Goal: Communication & Community: Ask a question

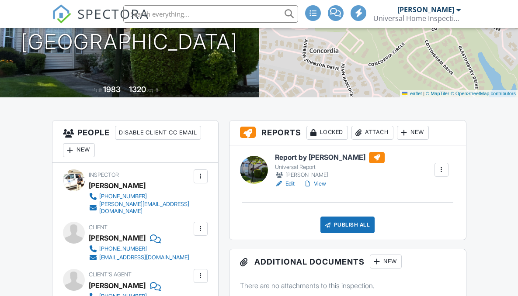
scroll to position [244, 0]
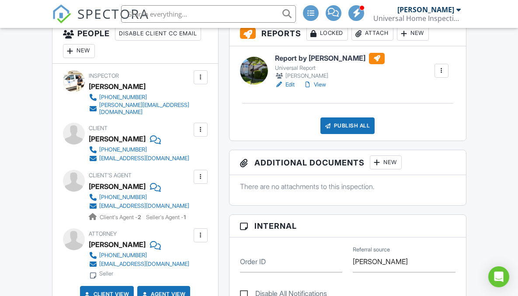
click at [352, 129] on div "Publish All" at bounding box center [347, 125] width 55 height 17
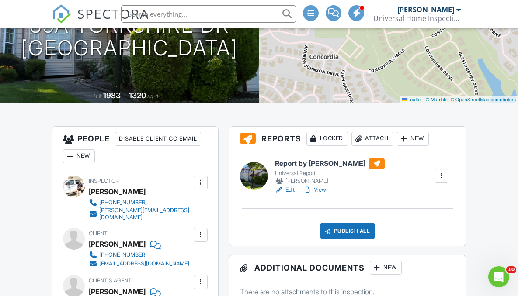
scroll to position [0, 0]
click at [303, 165] on h6 "Report by [PERSON_NAME]" at bounding box center [330, 163] width 110 height 11
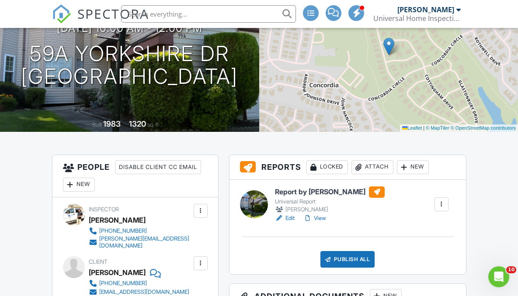
scroll to position [109, 0]
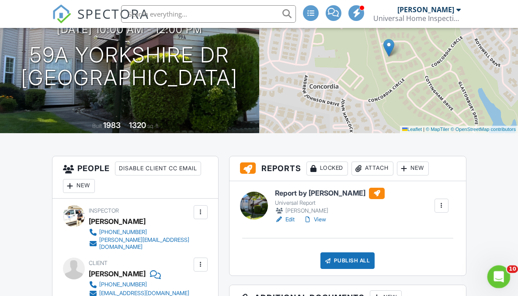
click at [498, 276] on icon "Open Intercom Messenger" at bounding box center [497, 275] width 6 height 7
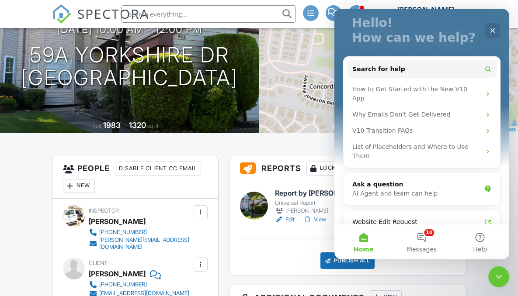
scroll to position [59, 0]
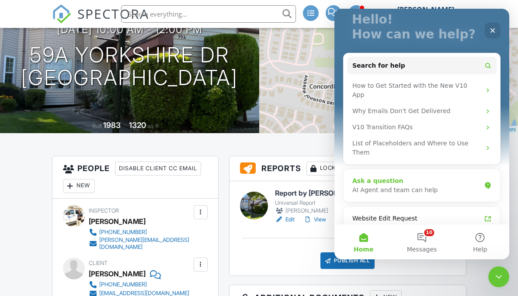
click at [423, 186] on div "AI Agent and team can help" at bounding box center [416, 190] width 128 height 9
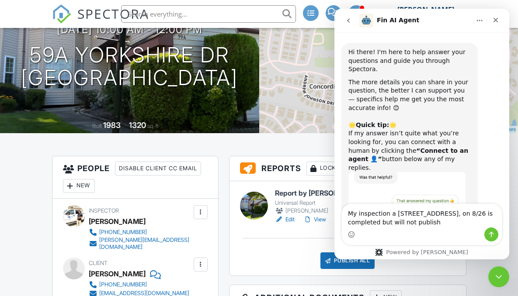
click at [393, 214] on textarea "My inspection a 59A Yorkshire Dr, on 8/26 is completed but will not publish" at bounding box center [422, 216] width 160 height 24
type textarea "My inspection at [STREET_ADDRESS], on 8/26 is completed but will not publish"
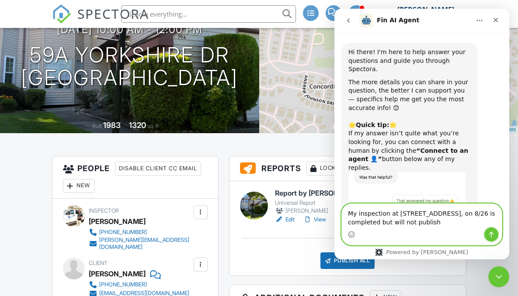
click at [489, 234] on icon "Send a message…" at bounding box center [490, 234] width 7 height 7
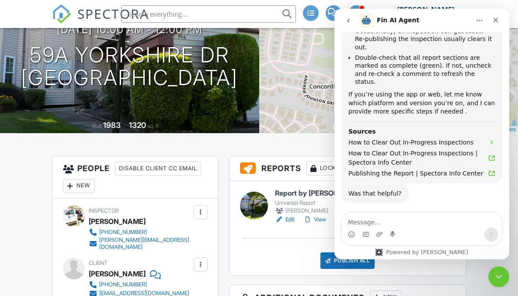
scroll to position [396, 0]
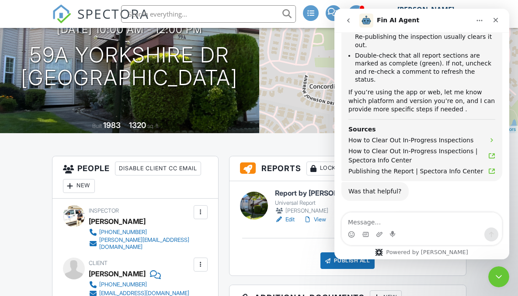
click at [432, 239] on button "Connect to an agent 👤" at bounding box center [454, 247] width 85 height 17
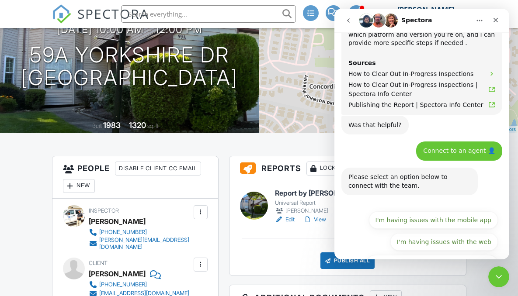
scroll to position [464, 0]
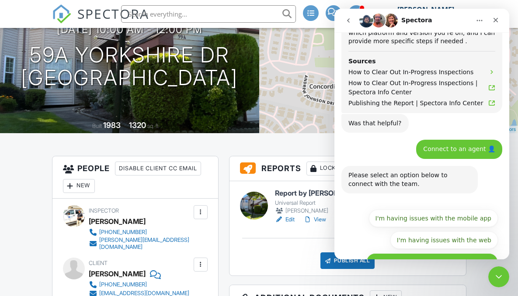
click at [417, 253] on button "I have questions about something else" at bounding box center [431, 261] width 131 height 17
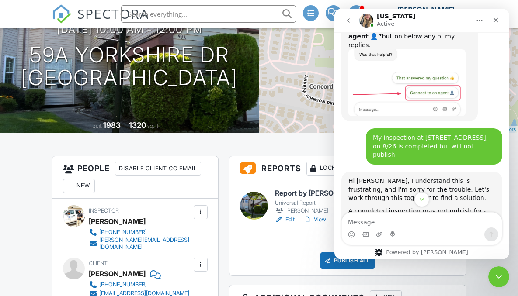
scroll to position [52, 0]
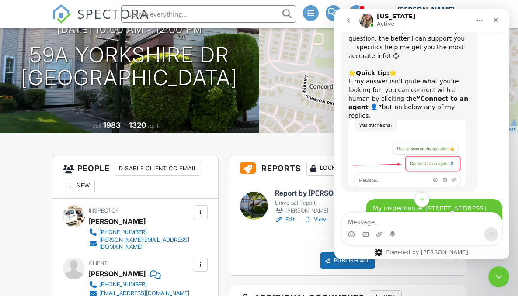
click at [385, 204] on div "My inspection at [STREET_ADDRESS], on 8/26 is completed but will not publish" at bounding box center [434, 217] width 122 height 26
copy div "inspection"
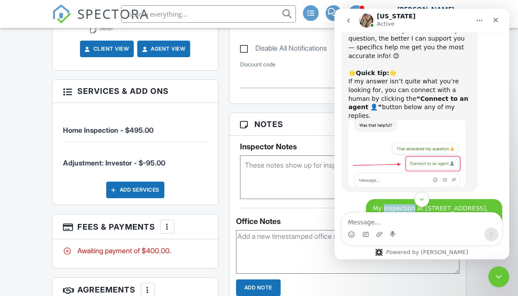
scroll to position [491, 0]
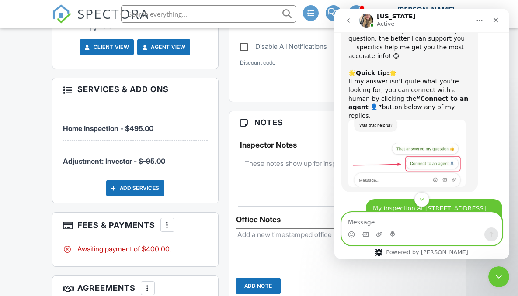
click at [391, 223] on textarea "Message…" at bounding box center [422, 220] width 160 height 15
paste textarea "inspection"
type textarea "i"
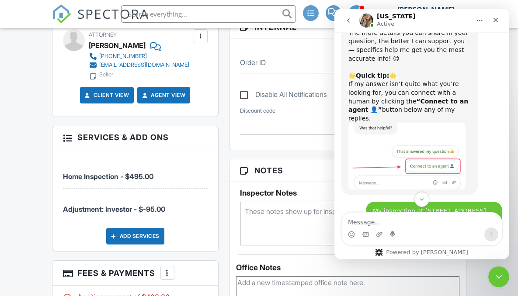
scroll to position [123, 0]
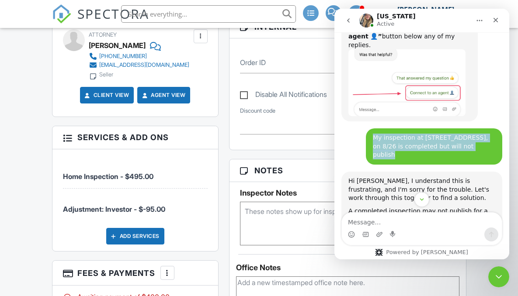
drag, startPoint x: 369, startPoint y: 121, endPoint x: 459, endPoint y: 131, distance: 89.6
click at [459, 134] on div "My inspection at 59A Yorkshire Dr, on 8/26 is completed but will not publish" at bounding box center [434, 147] width 122 height 26
copy div "My inspection at 59A Yorkshire Dr, on 8/26 is completed but will not publish"
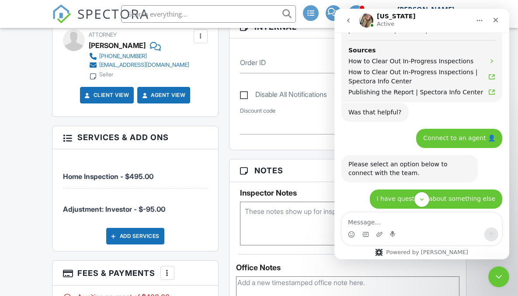
scroll to position [480, 0]
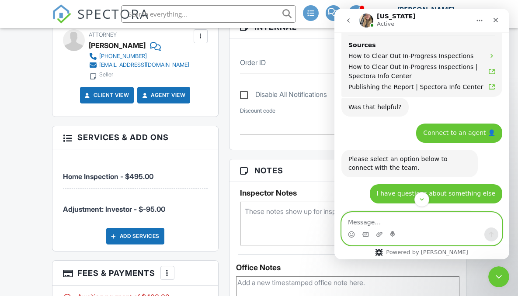
click at [357, 221] on textarea "Message…" at bounding box center [422, 220] width 160 height 15
paste textarea "My inspection at [STREET_ADDRESS], on 8/26 is completed but will not publish"
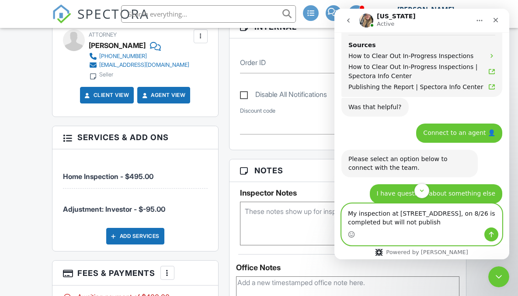
type textarea "My inspection at [STREET_ADDRESS], on 8/26 is completed but will not publish"
click at [488, 237] on icon "Send a message…" at bounding box center [490, 234] width 7 height 7
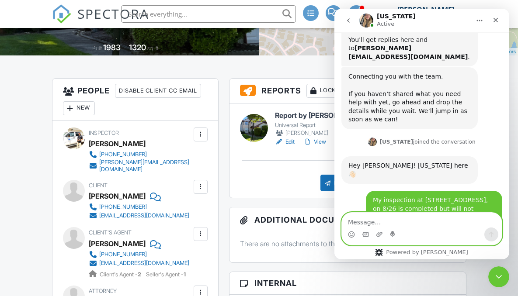
scroll to position [187, 0]
click at [326, 185] on div at bounding box center [327, 183] width 9 height 9
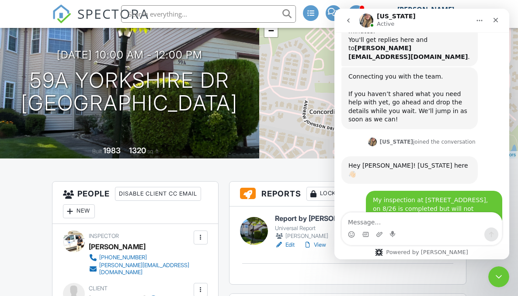
scroll to position [62, 0]
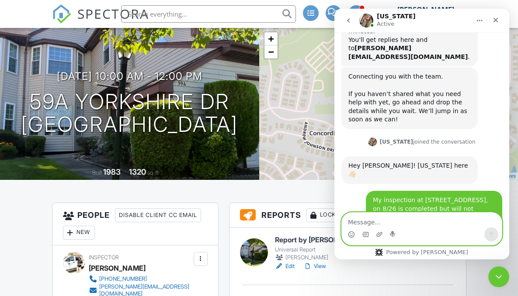
click at [351, 222] on textarea "Message…" at bounding box center [422, 220] width 160 height 15
type textarea "i"
type textarea "t"
type textarea "The message said that it was not completed"
click at [489, 232] on icon "Send a message…" at bounding box center [490, 234] width 7 height 7
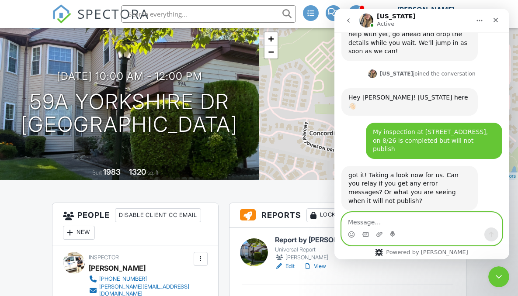
scroll to position [763, 0]
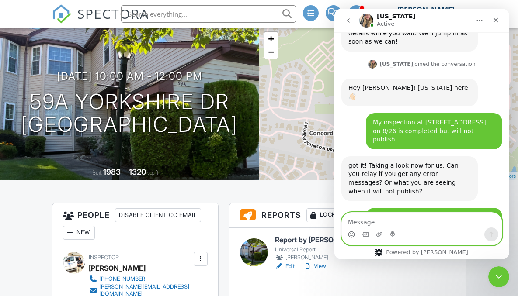
click at [352, 235] on icon "Emoji picker" at bounding box center [351, 234] width 7 height 7
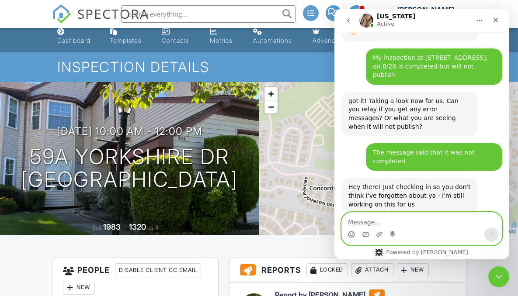
scroll to position [0, 0]
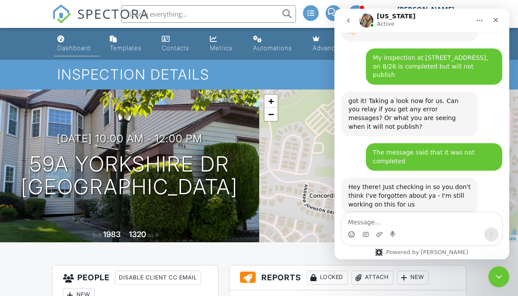
click at [68, 48] on div "Dashboard" at bounding box center [73, 47] width 33 height 7
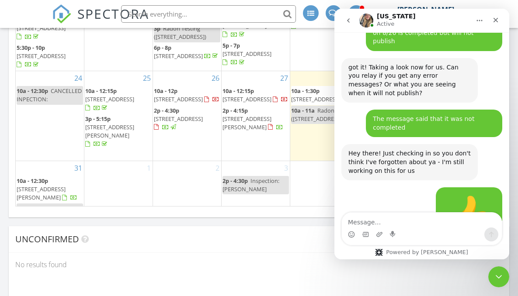
scroll to position [871, 0]
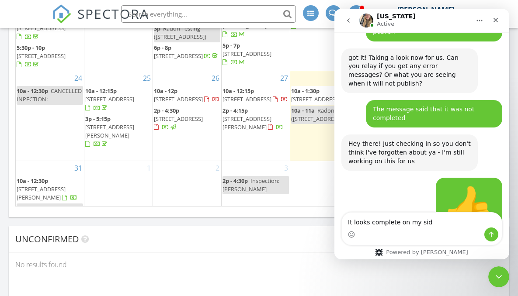
type textarea "It looks complete on my side"
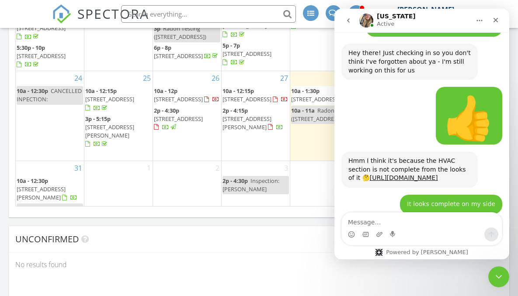
scroll to position [966, 0]
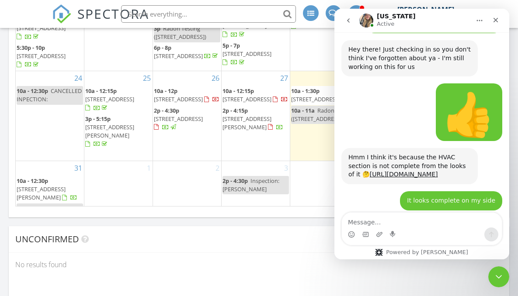
click at [402, 223] on link "[URL][DOMAIN_NAME]" at bounding box center [436, 226] width 68 height 7
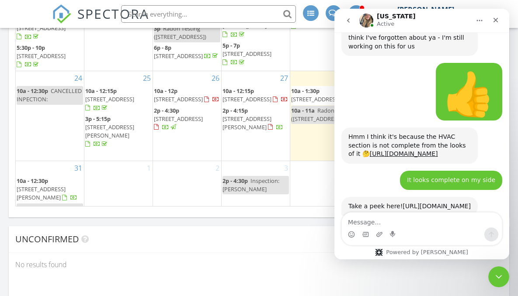
click at [196, 95] on span "59A Yorkshire Dr, Monroe Township 08831" at bounding box center [178, 99] width 49 height 8
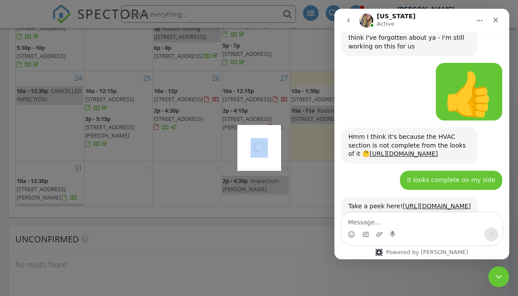
click at [196, 89] on div at bounding box center [259, 148] width 518 height 296
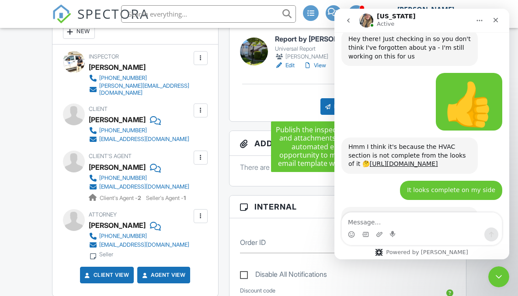
scroll to position [977, 0]
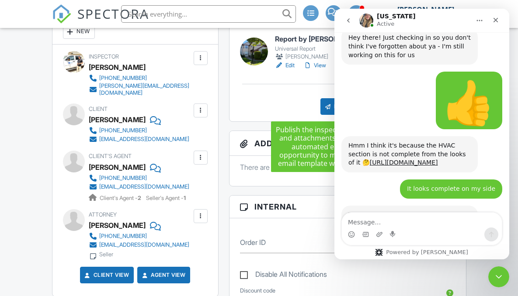
click at [327, 107] on div at bounding box center [327, 106] width 9 height 9
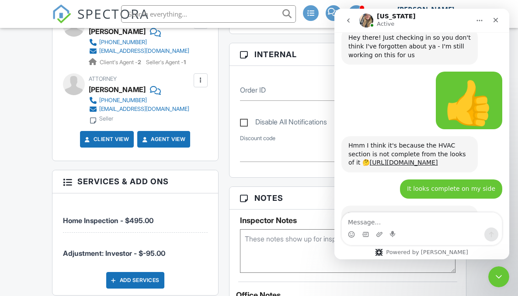
scroll to position [347, 0]
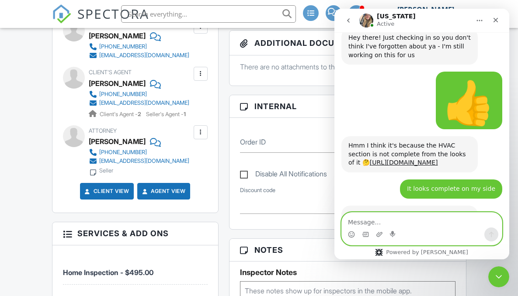
click at [366, 224] on textarea "Message…" at bounding box center [422, 220] width 160 height 15
type textarea "i"
type textarea "It shows completed and is green on my side"
click at [489, 233] on icon "Send a message…" at bounding box center [491, 235] width 5 height 6
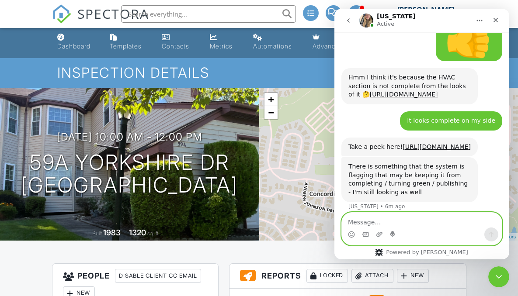
scroll to position [0, 0]
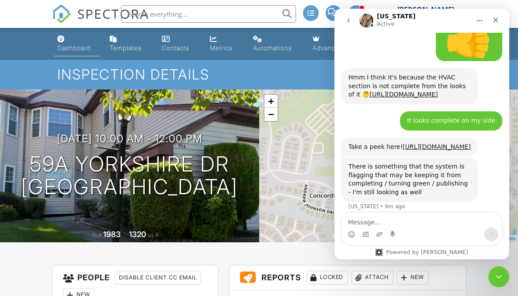
click at [76, 48] on div "Dashboard" at bounding box center [73, 47] width 33 height 7
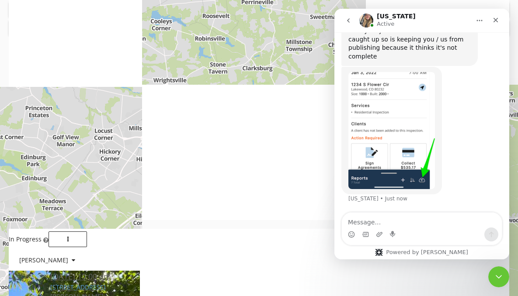
scroll to position [894, 0]
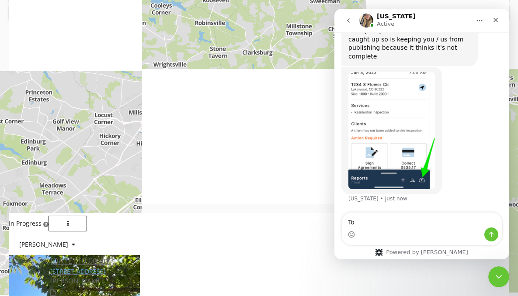
type textarea "T"
type textarea "You're all Synced !"
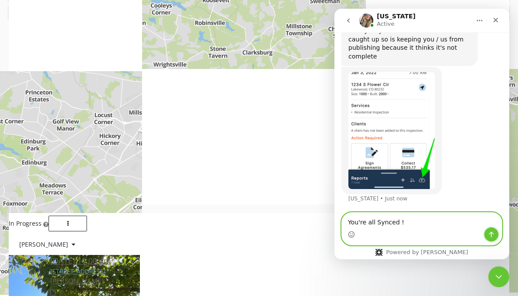
click at [491, 231] on icon "Send a message…" at bounding box center [490, 234] width 7 height 7
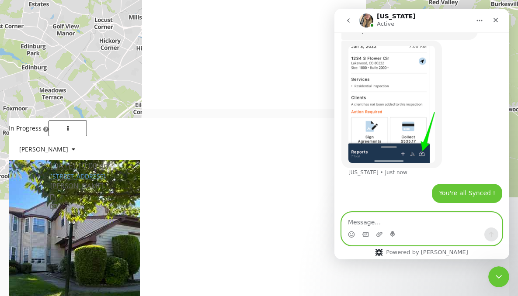
scroll to position [1000, 0]
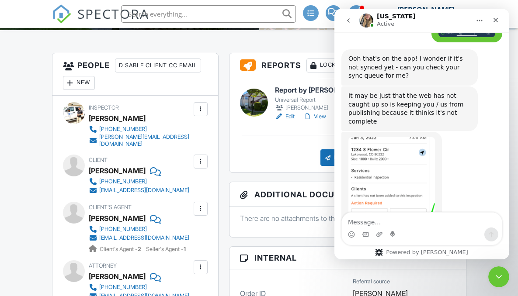
scroll to position [1433, 0]
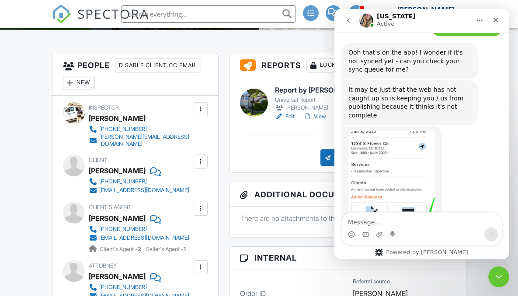
click at [286, 93] on h6 "Report by [PERSON_NAME]" at bounding box center [330, 90] width 110 height 11
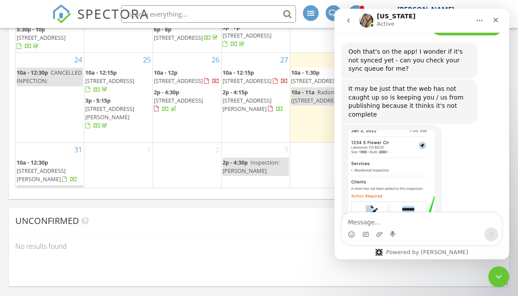
scroll to position [1146, 0]
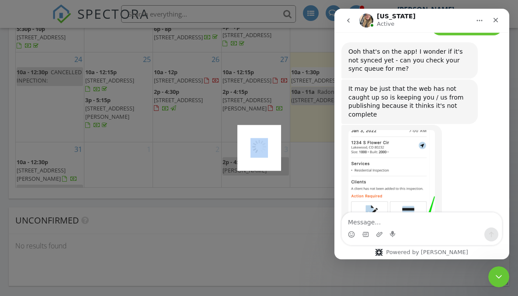
click at [196, 68] on div at bounding box center [259, 148] width 518 height 296
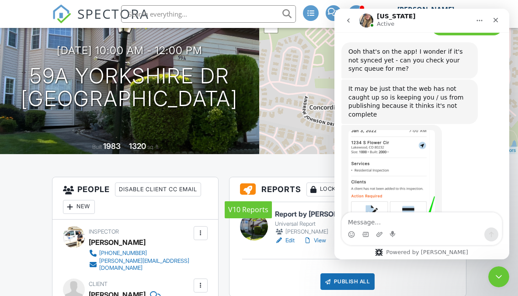
scroll to position [88, 0]
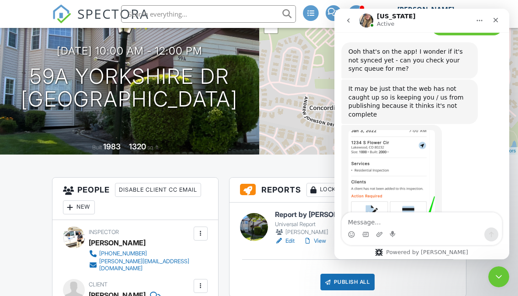
click at [347, 281] on div "Publish All" at bounding box center [347, 282] width 55 height 17
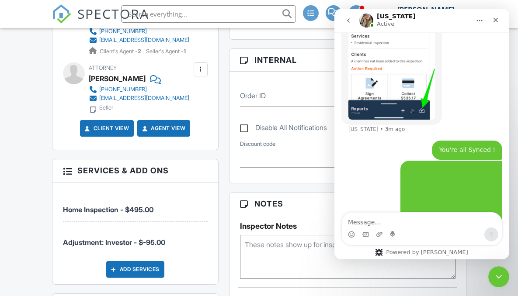
scroll to position [1561, 0]
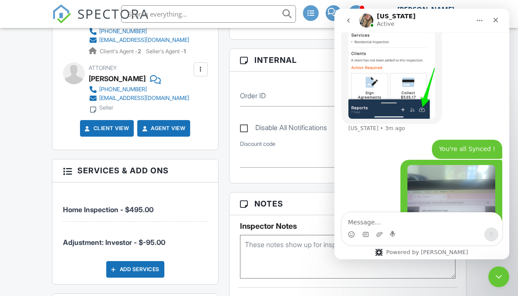
click at [70, 170] on div at bounding box center [67, 170] width 9 height 9
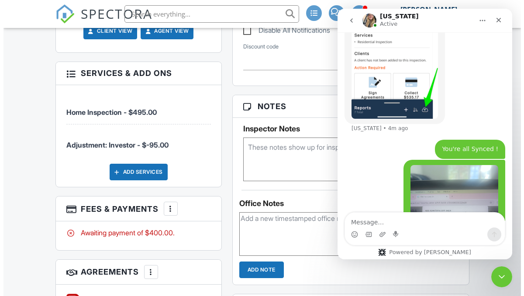
scroll to position [561, 0]
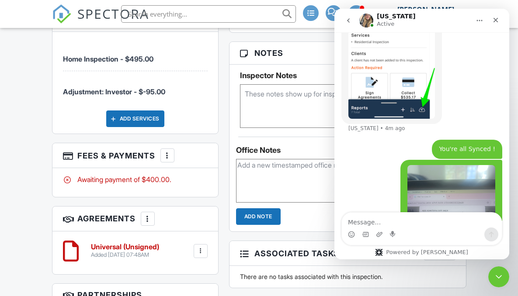
click at [166, 155] on div at bounding box center [167, 155] width 9 height 9
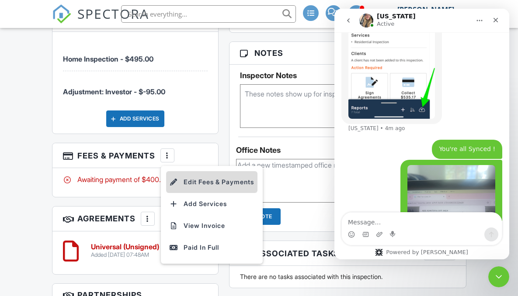
click at [211, 181] on li "Edit Fees & Payments" at bounding box center [211, 182] width 91 height 22
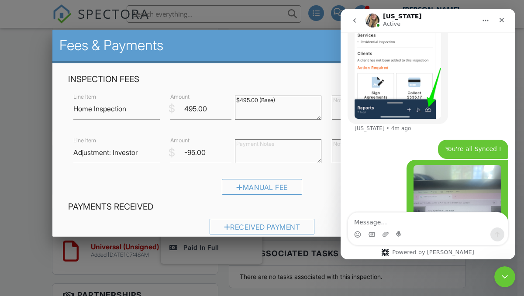
click at [184, 187] on div "Manual Fee" at bounding box center [262, 190] width 388 height 22
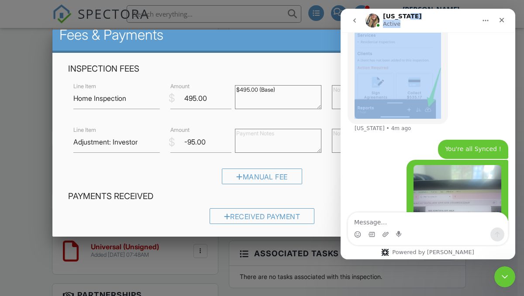
scroll to position [1557, 0]
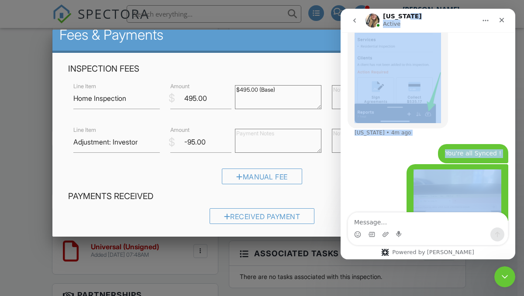
drag, startPoint x: 441, startPoint y: 15, endPoint x: 326, endPoint y: 107, distance: 147.1
click html "Georgia Active Hi there! I'm here to help answer your questions and guide you t…"
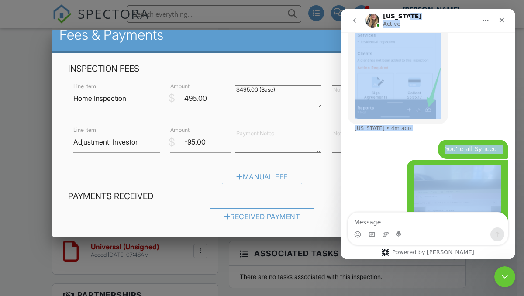
click at [356, 19] on icon "go back" at bounding box center [354, 20] width 7 height 7
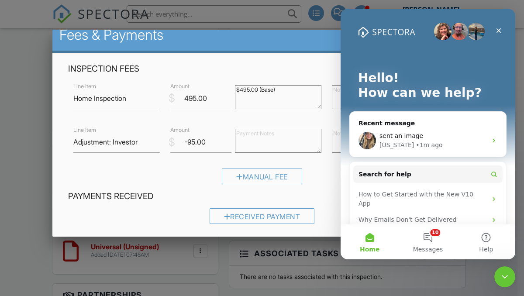
scroll to position [0, 0]
click at [495, 31] on div "Close" at bounding box center [499, 31] width 16 height 16
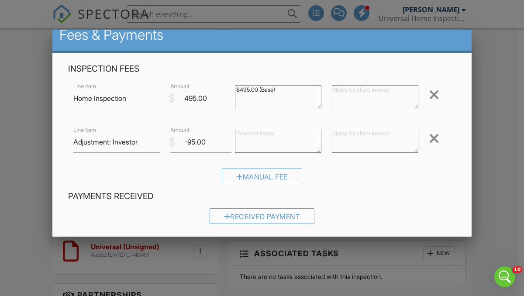
click at [429, 140] on div at bounding box center [434, 138] width 10 height 14
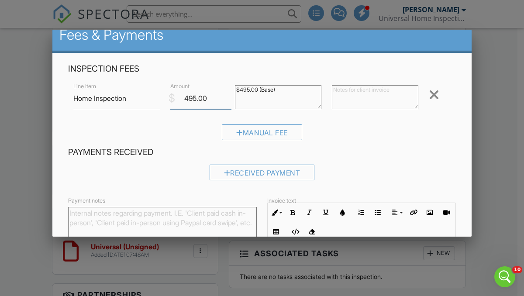
drag, startPoint x: 209, startPoint y: 99, endPoint x: 180, endPoint y: 98, distance: 29.3
click at [180, 98] on input "495.00" at bounding box center [200, 98] width 61 height 21
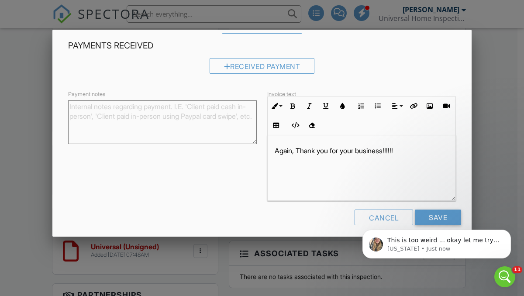
scroll to position [122, 0]
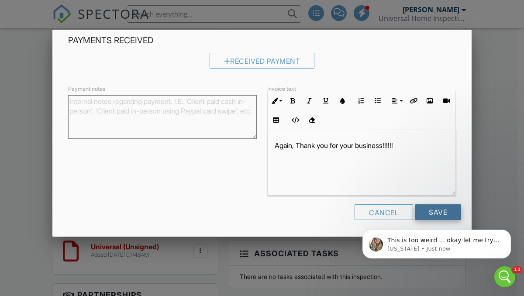
type input "400"
click at [422, 208] on input "Save" at bounding box center [438, 212] width 46 height 16
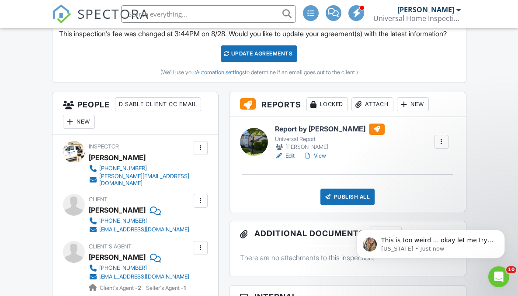
scroll to position [244, 0]
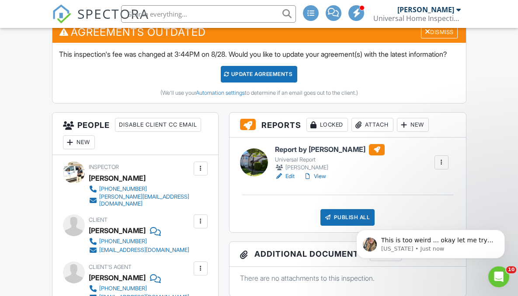
click at [319, 155] on h6 "Report by [PERSON_NAME]" at bounding box center [330, 149] width 110 height 11
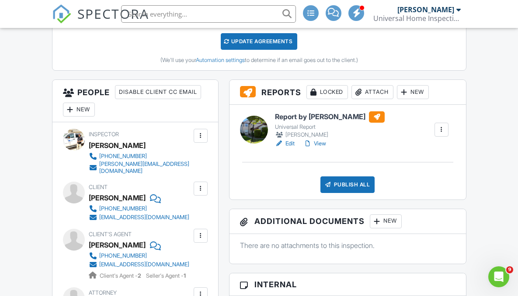
click at [341, 193] on div "Publish All" at bounding box center [347, 184] width 55 height 17
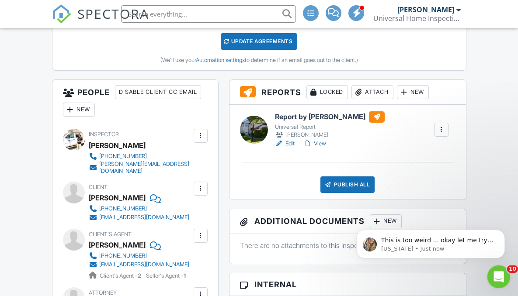
click at [503, 279] on div "Open Intercom Messenger" at bounding box center [497, 275] width 29 height 29
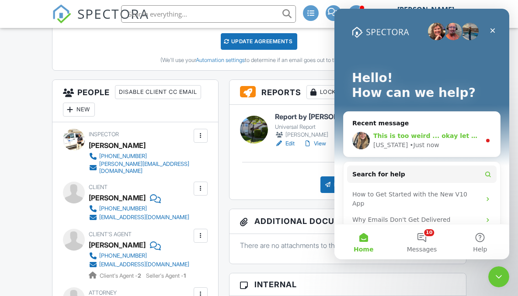
click at [414, 141] on div "• Just now" at bounding box center [423, 145] width 29 height 9
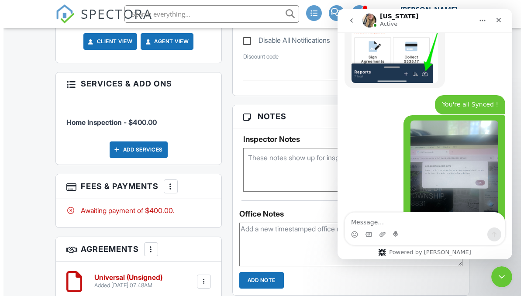
scroll to position [597, 0]
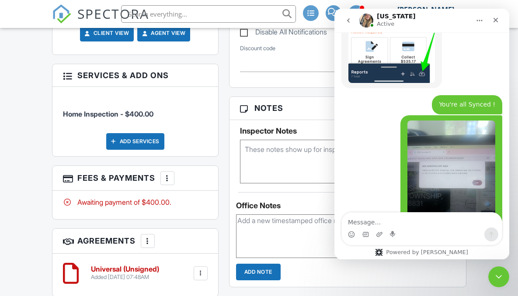
click at [164, 183] on div at bounding box center [167, 178] width 9 height 9
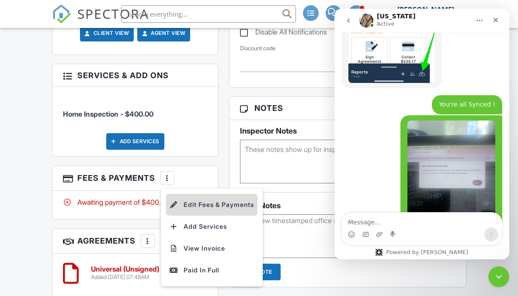
click at [208, 213] on li "Edit Fees & Payments" at bounding box center [211, 205] width 91 height 22
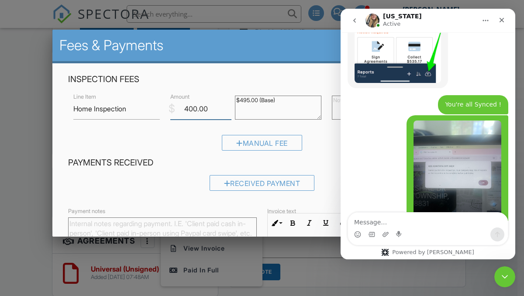
drag, startPoint x: 210, startPoint y: 107, endPoint x: 177, endPoint y: 110, distance: 32.9
click at [177, 110] on input "400.00" at bounding box center [200, 108] width 61 height 21
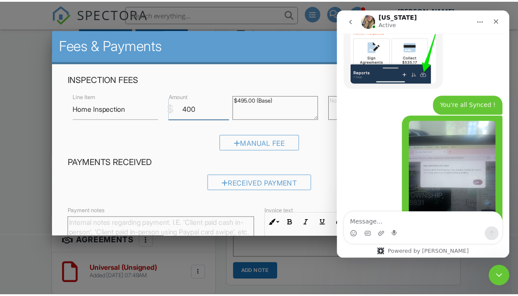
scroll to position [122, 0]
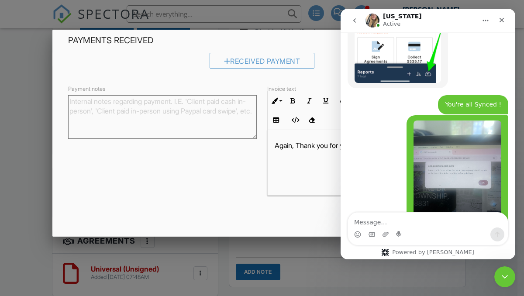
type input "400"
click at [22, 167] on div at bounding box center [262, 141] width 524 height 370
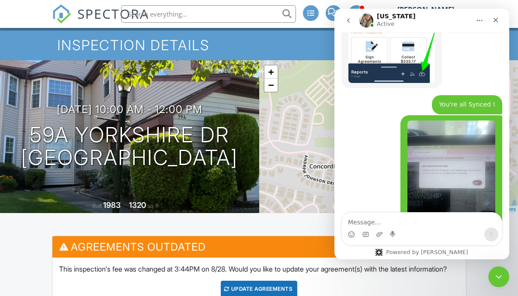
scroll to position [0, 0]
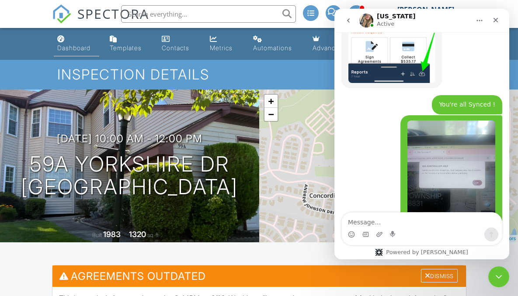
click at [70, 41] on link "Dashboard" at bounding box center [77, 43] width 46 height 25
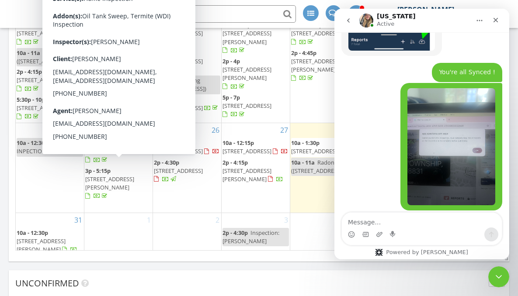
scroll to position [1596, 0]
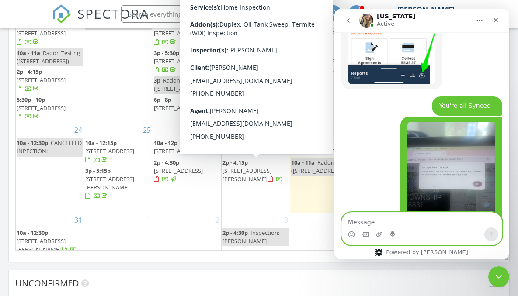
click at [373, 223] on textarea "Message…" at bounding box center [422, 220] width 160 height 15
type textarea "Still here?"
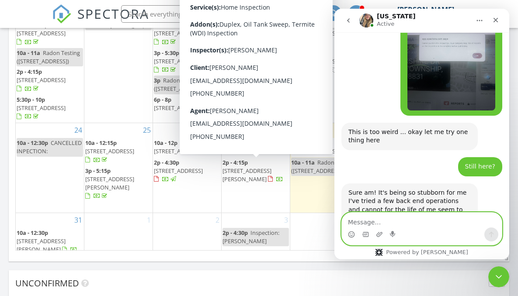
scroll to position [1762, 0]
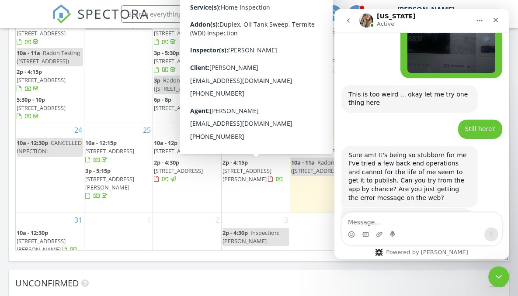
click at [425, 214] on img "Georgia says…" at bounding box center [406, 244] width 117 height 60
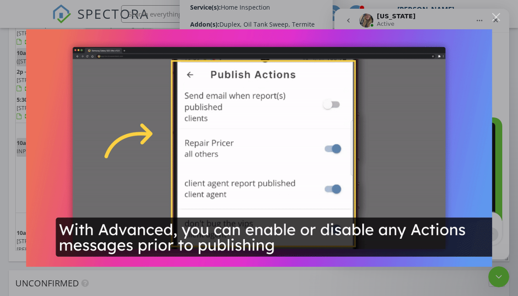
scroll to position [1948, 0]
click at [494, 17] on div "Close" at bounding box center [496, 17] width 8 height 8
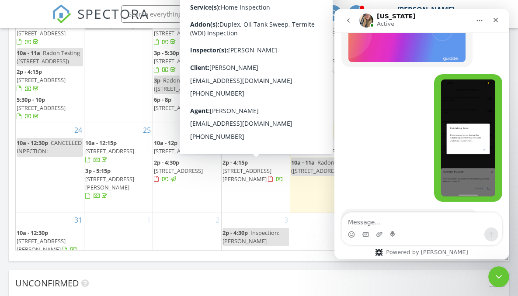
scroll to position [1989, 0]
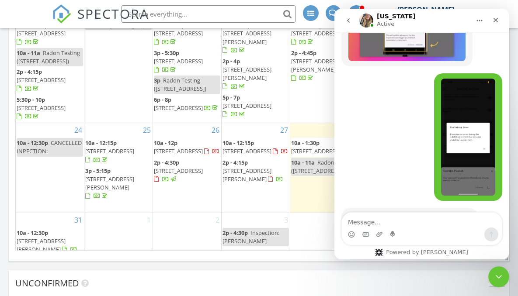
click at [191, 14] on input "text" at bounding box center [208, 13] width 175 height 17
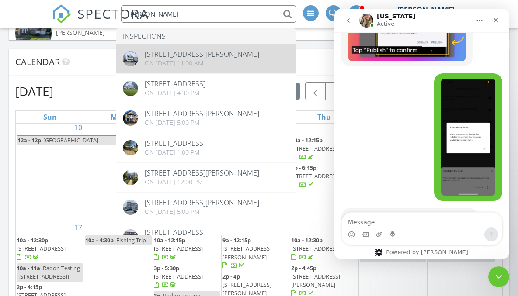
scroll to position [859, 0]
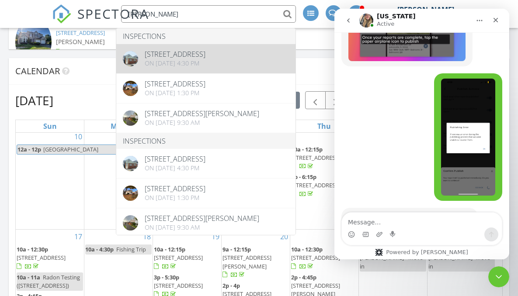
type input "[PERSON_NAME]"
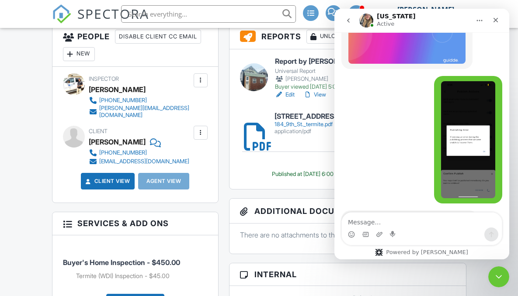
scroll to position [1974, 0]
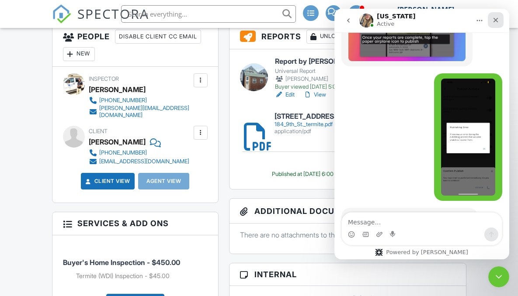
click at [495, 19] on icon "Close" at bounding box center [495, 20] width 7 height 7
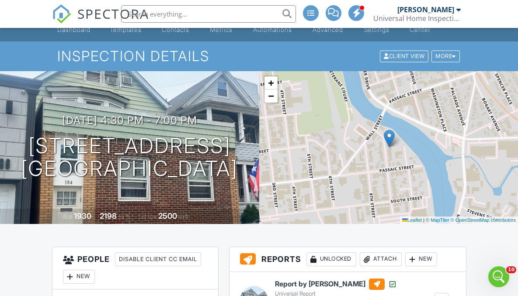
scroll to position [0, 0]
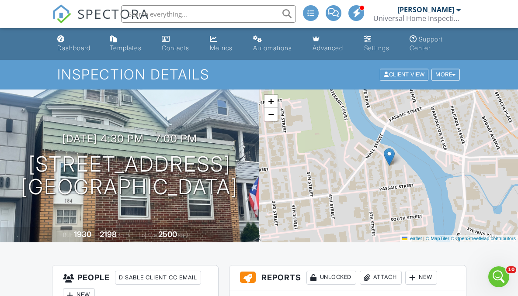
click at [155, 14] on input "text" at bounding box center [208, 13] width 175 height 17
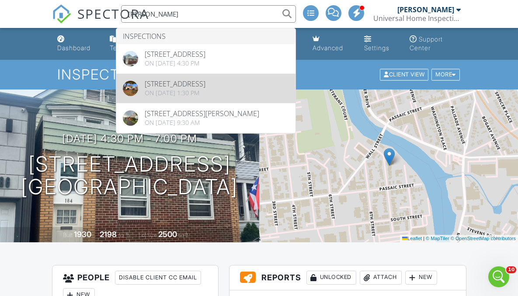
type input "[PERSON_NAME]"
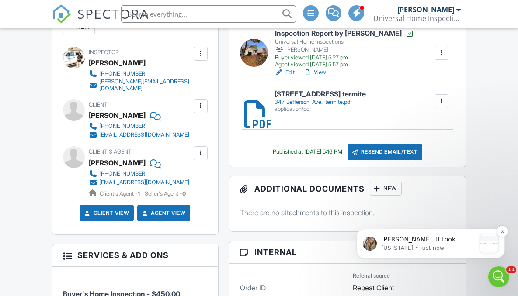
click at [418, 247] on p "Georgia • Just now" at bounding box center [428, 248] width 94 height 8
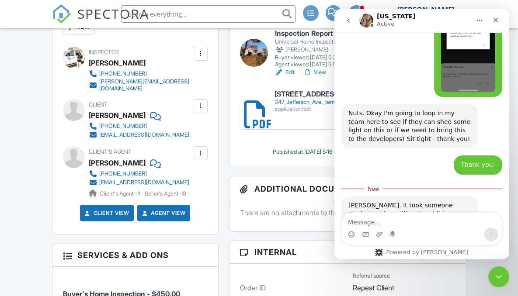
scroll to position [2077, 0]
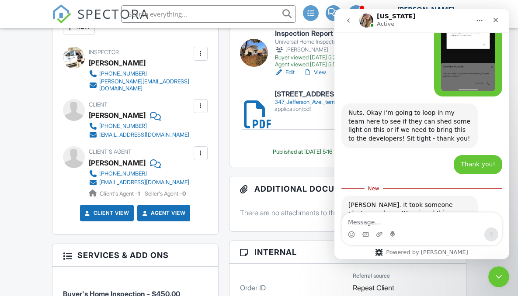
click at [375, 218] on img "Georgia says…" at bounding box center [406, 230] width 117 height 24
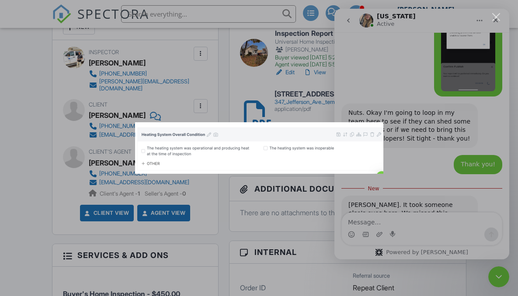
click at [275, 236] on div "Intercom messenger" at bounding box center [259, 148] width 518 height 296
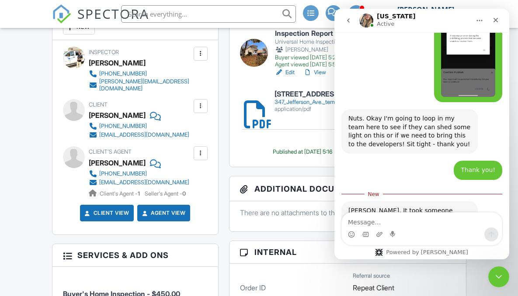
scroll to position [2063, 0]
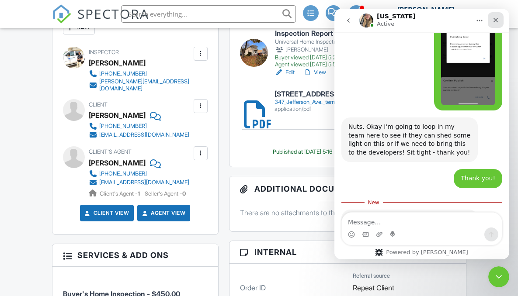
click at [495, 21] on icon "Close" at bounding box center [495, 20] width 7 height 7
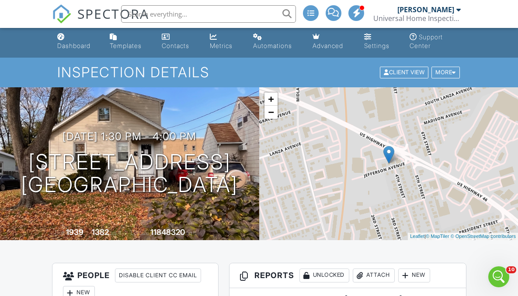
scroll to position [0, 0]
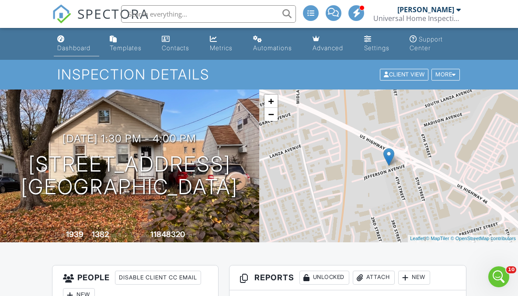
click at [72, 49] on div "Dashboard" at bounding box center [73, 47] width 33 height 7
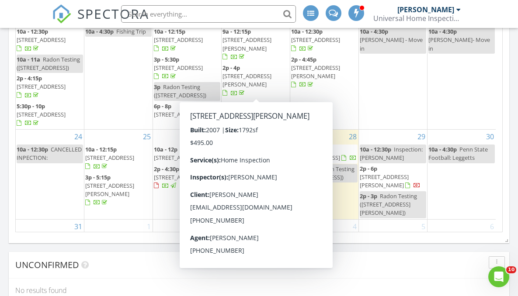
scroll to position [233, 0]
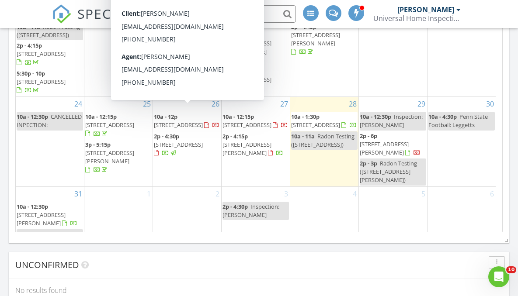
click at [190, 121] on span "[STREET_ADDRESS]" at bounding box center [178, 125] width 49 height 8
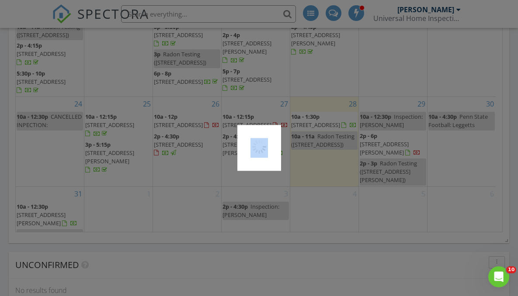
click at [190, 116] on div at bounding box center [259, 148] width 518 height 296
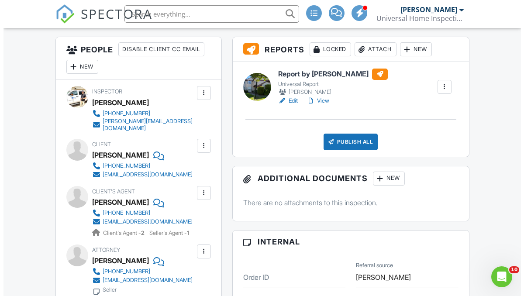
scroll to position [312, 0]
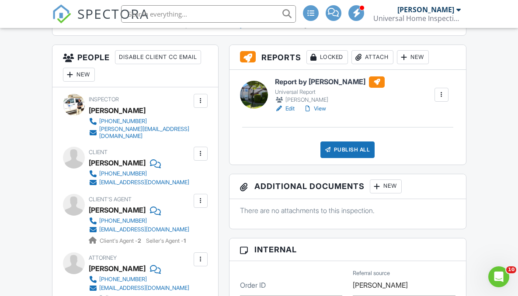
click at [350, 158] on div "Publish All" at bounding box center [347, 150] width 55 height 17
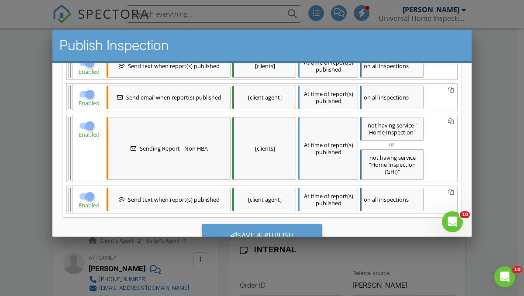
scroll to position [254, 0]
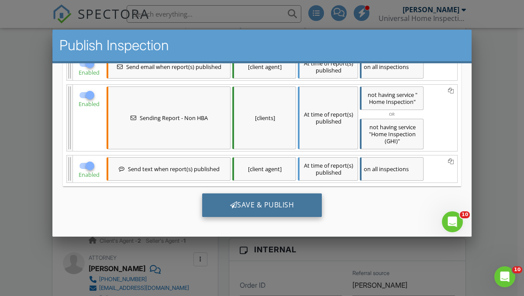
click at [267, 204] on div "Save & Publish" at bounding box center [262, 205] width 120 height 24
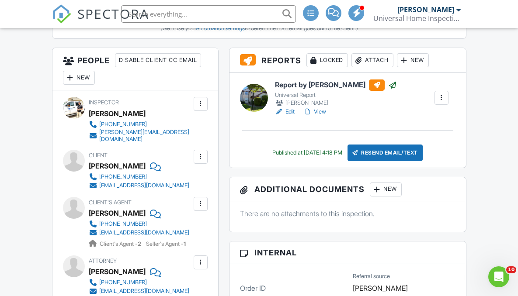
scroll to position [306, 0]
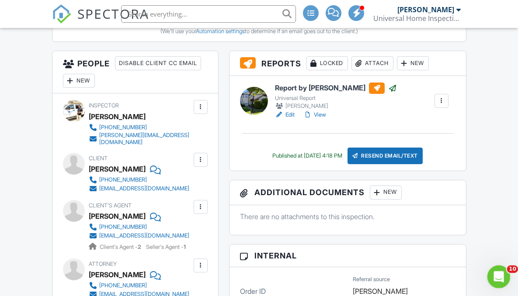
click at [492, 275] on icon "Open Intercom Messenger" at bounding box center [497, 276] width 14 height 14
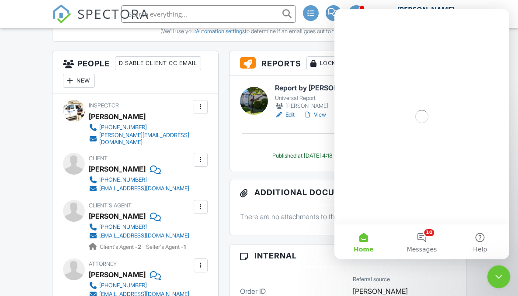
scroll to position [0, 0]
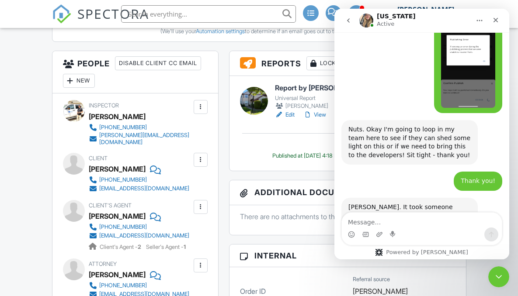
scroll to position [2063, 0]
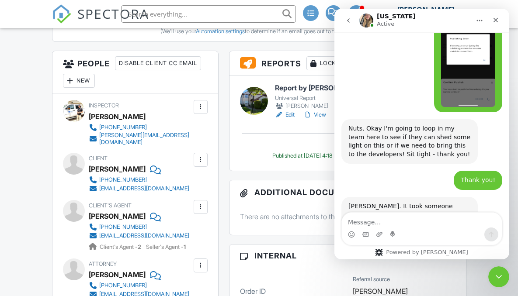
click at [369, 221] on textarea "Message…" at bounding box center [422, 220] width 160 height 15
type textarea "Published !!!!!"
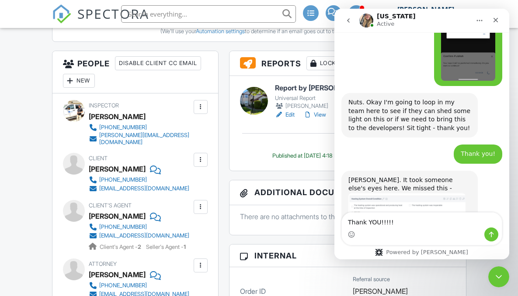
type textarea "Thank YOU!!!!!!"
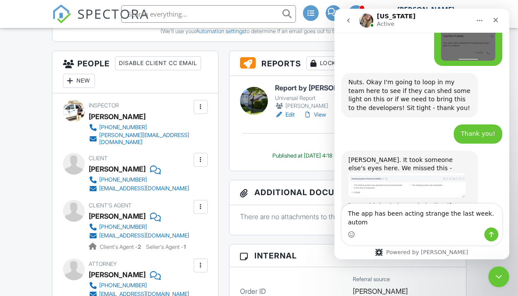
scroll to position [2118, 0]
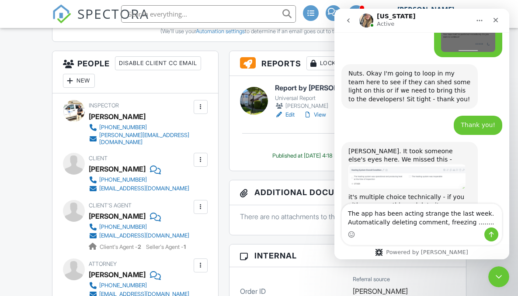
type textarea "The app has been acting strange the last week. Automatically deleting comment, …"
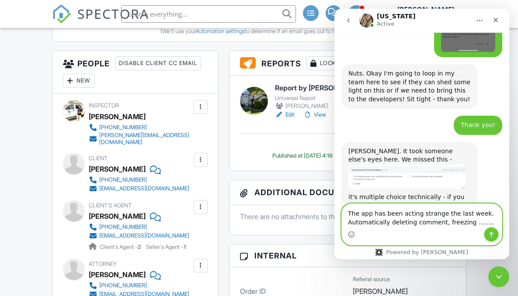
click at [491, 233] on icon "Send a message…" at bounding box center [491, 235] width 5 height 6
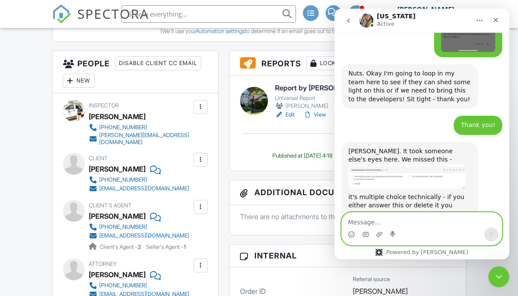
scroll to position [2146, 0]
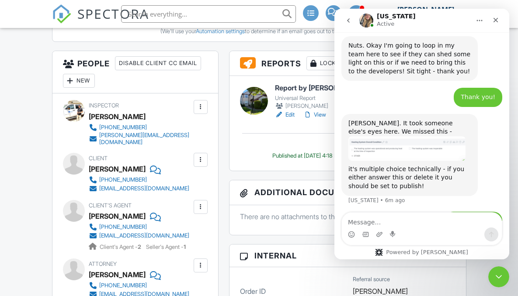
click at [349, 21] on icon "go back" at bounding box center [348, 20] width 7 height 7
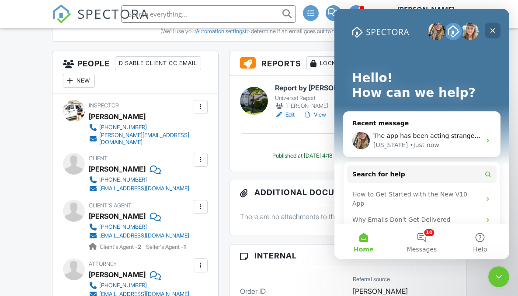
click at [489, 29] on icon "Close" at bounding box center [492, 30] width 7 height 7
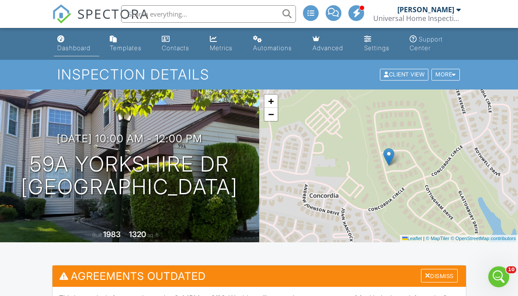
click at [81, 45] on div "Dashboard" at bounding box center [73, 47] width 33 height 7
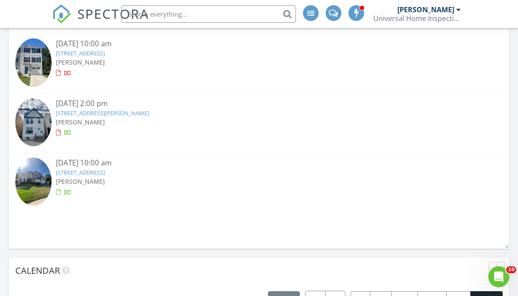
scroll to position [640, 0]
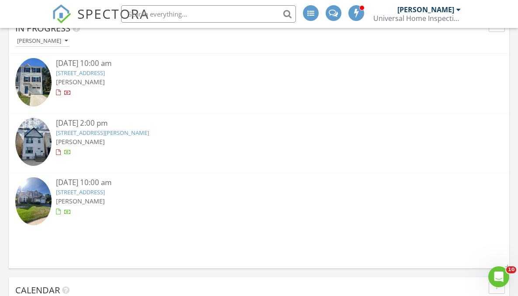
click at [46, 80] on img at bounding box center [33, 82] width 36 height 48
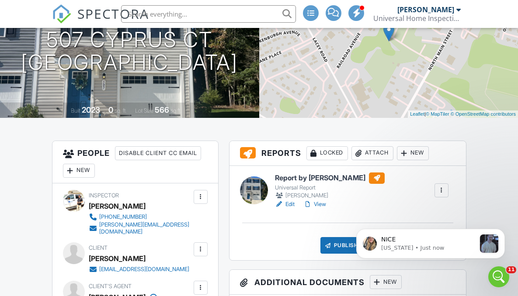
scroll to position [80, 0]
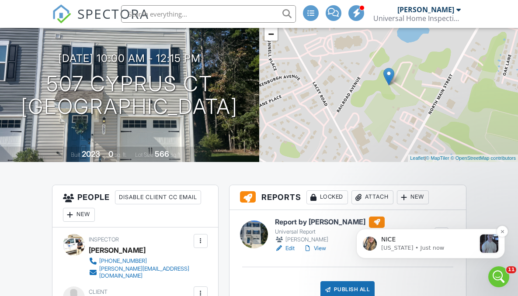
click at [398, 238] on p "NICE" at bounding box center [428, 239] width 94 height 9
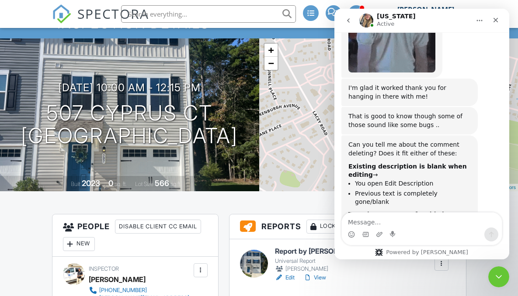
scroll to position [2489, 0]
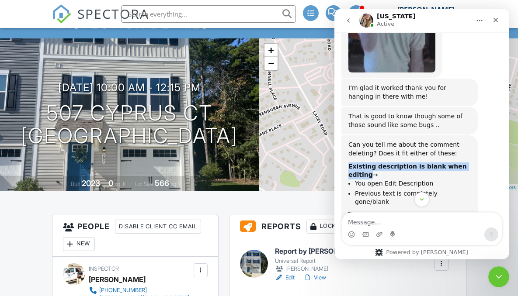
drag, startPoint x: 348, startPoint y: 83, endPoint x: 471, endPoint y: 85, distance: 122.7
click at [471, 135] on div "Can you tell me about the comment deleting? Does it fit either of these: Existi…" at bounding box center [409, 198] width 136 height 126
copy b "Existing description is blank when editing"
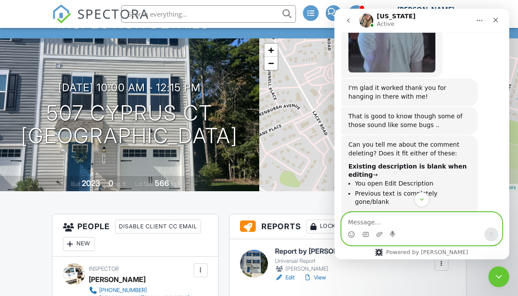
click at [365, 220] on textarea "Message…" at bounding box center [422, 220] width 160 height 15
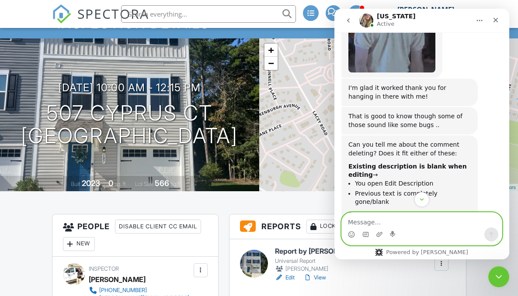
paste textarea "Existing description is blank when editing"
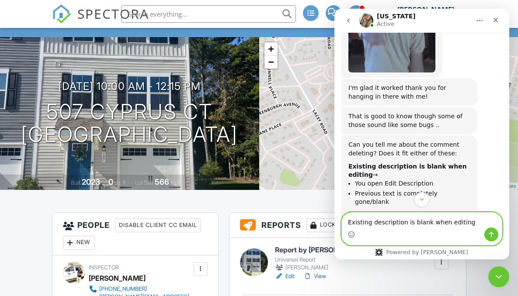
scroll to position [53, 0]
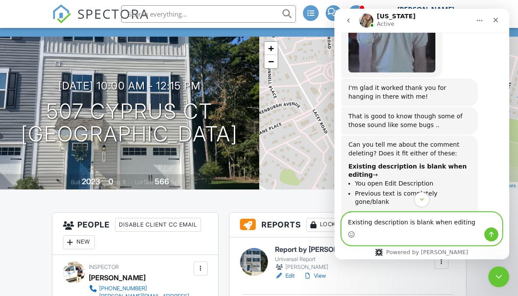
type textarea "Existing description is blank when editing"
click at [492, 232] on icon "Send a message…" at bounding box center [490, 234] width 7 height 7
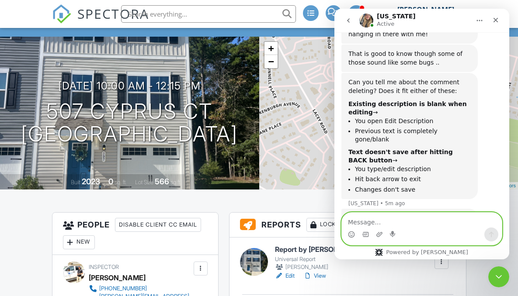
scroll to position [2554, 0]
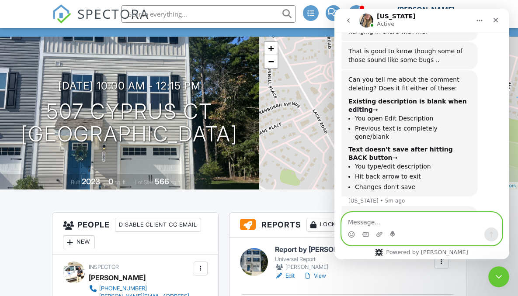
click at [367, 220] on textarea "Message…" at bounding box center [422, 220] width 160 height 15
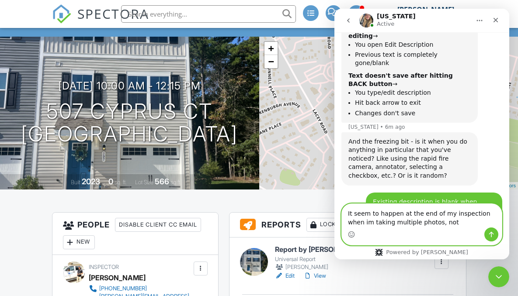
scroll to position [2631, 0]
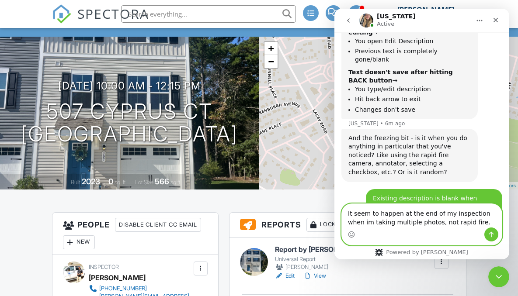
type textarea "It seem to happen at the end of my inspection when im taking multiple photos, n…"
click at [494, 234] on icon "Send a message…" at bounding box center [490, 234] width 7 height 7
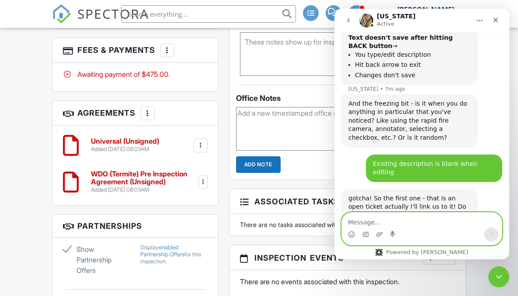
scroll to position [605, 0]
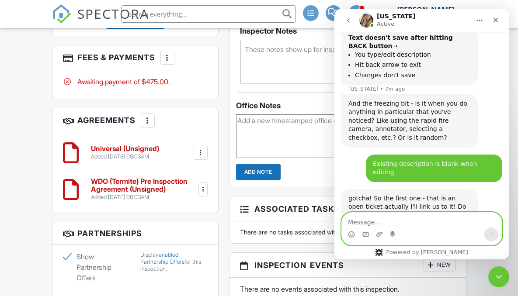
click at [354, 223] on textarea "Message…" at bounding box center [422, 220] width 160 height 15
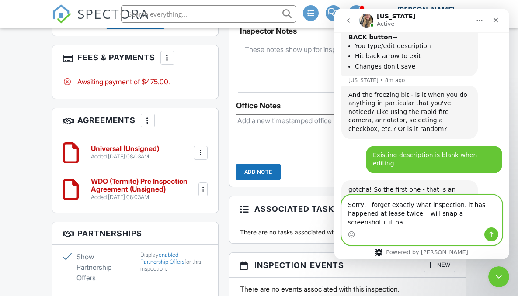
scroll to position [2683, 0]
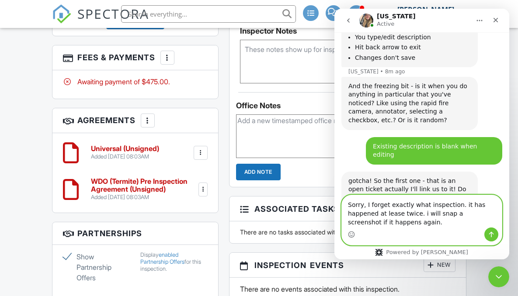
type textarea "Sorry, I forget exactly what inspection. it has happened at lease twice. i will…"
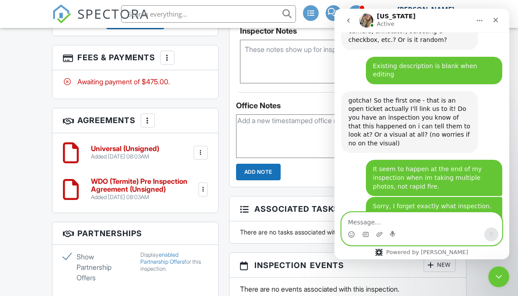
scroll to position [2763, 0]
click at [382, 216] on textarea "Message…" at bounding box center [422, 220] width 160 height 15
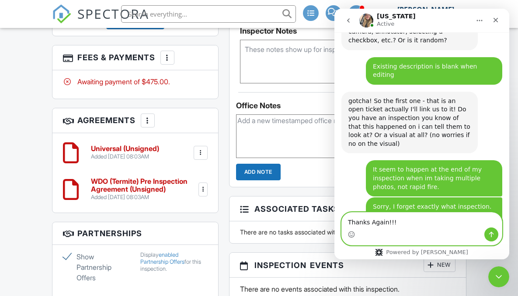
type textarea "Thanks Again!!!"
click at [488, 232] on icon "Send a message…" at bounding box center [490, 234] width 7 height 7
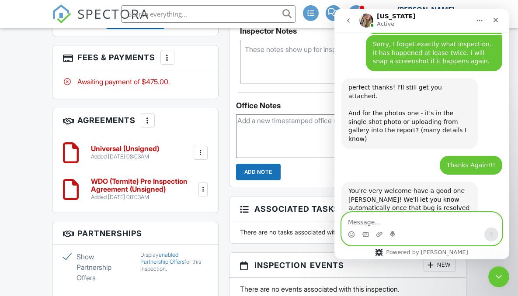
scroll to position [2928, 0]
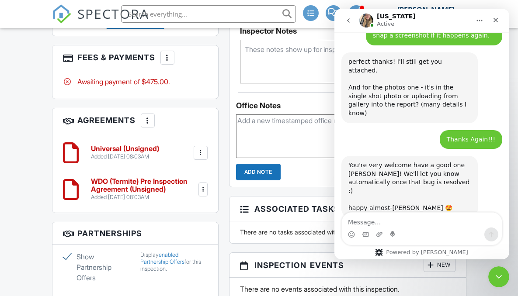
click at [347, 21] on icon "go back" at bounding box center [348, 20] width 3 height 4
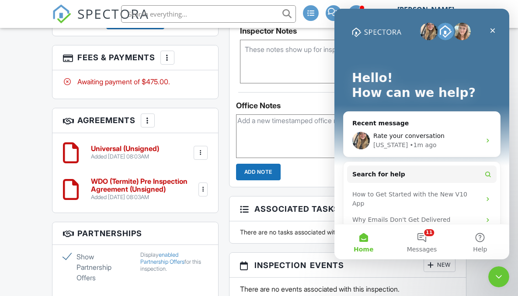
scroll to position [0, 0]
click at [491, 30] on icon "Close" at bounding box center [492, 30] width 5 height 5
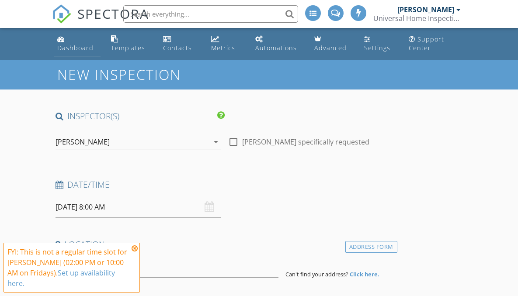
click at [73, 50] on div "Dashboard" at bounding box center [75, 48] width 36 height 8
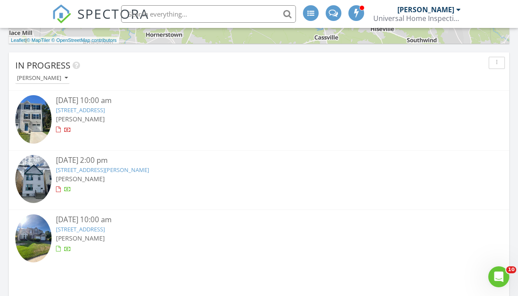
scroll to position [602, 0]
click at [88, 107] on link "[STREET_ADDRESS]" at bounding box center [80, 111] width 49 height 8
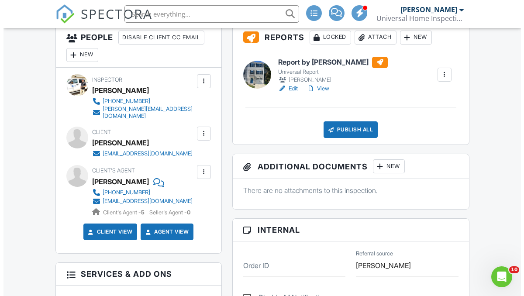
scroll to position [207, 0]
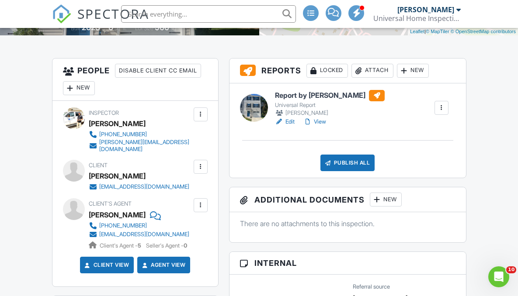
click at [380, 69] on div "Attach" at bounding box center [372, 71] width 42 height 14
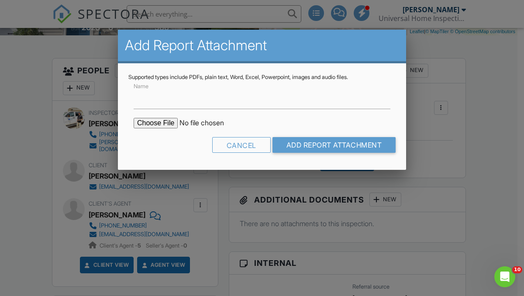
click at [152, 126] on input "file" at bounding box center [208, 123] width 148 height 10
type input "C:\fakepath\507 Cyprus Ct. (WDI) report.pdf"
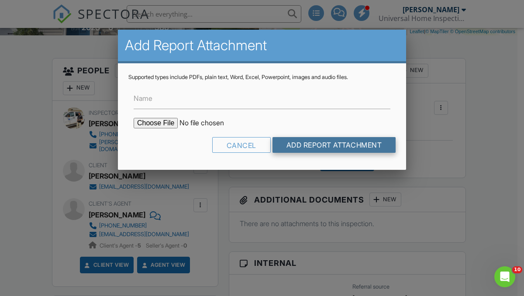
click at [344, 146] on input "Add Report Attachment" at bounding box center [335, 145] width 124 height 16
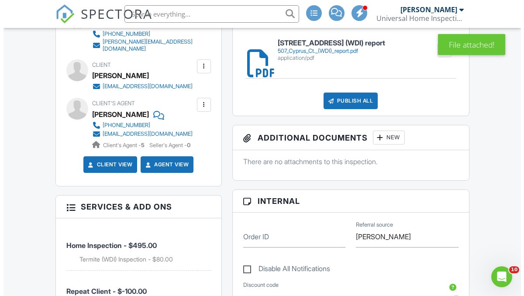
scroll to position [263, 0]
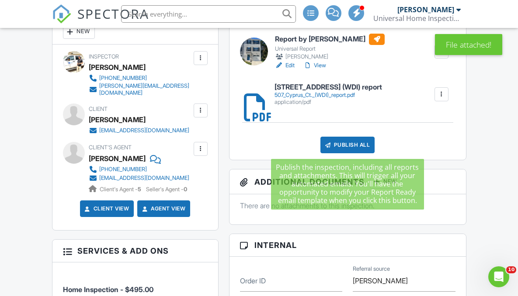
click at [357, 145] on div "Publish All" at bounding box center [347, 145] width 55 height 17
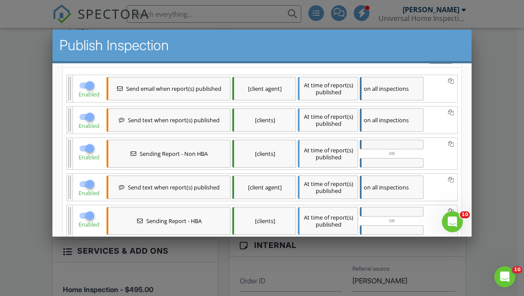
scroll to position [184, 0]
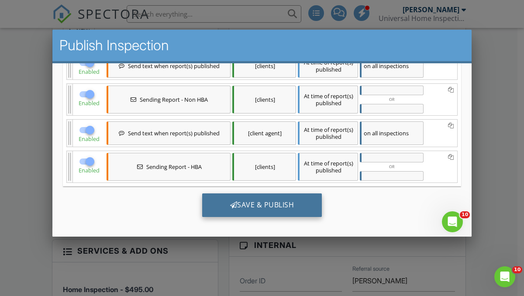
click at [289, 202] on div "Save & Publish" at bounding box center [262, 205] width 120 height 24
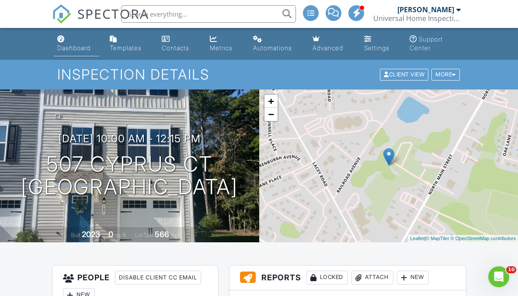
click at [79, 47] on div "Dashboard" at bounding box center [73, 47] width 33 height 7
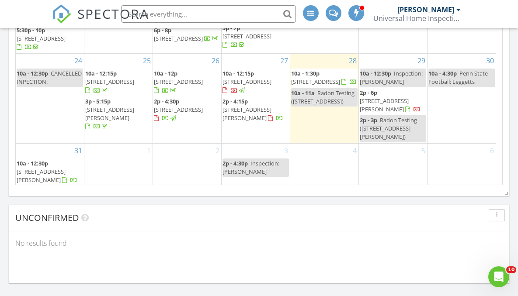
scroll to position [233, 0]
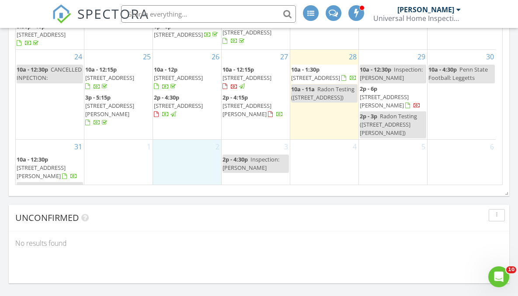
click at [180, 157] on div "2" at bounding box center [187, 175] width 68 height 70
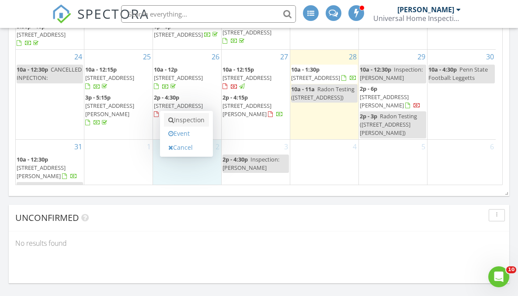
click at [186, 123] on link "Inspection" at bounding box center [186, 120] width 45 height 14
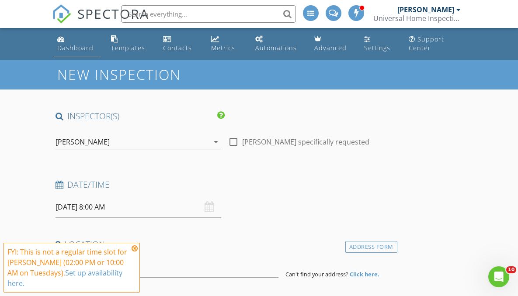
click at [70, 44] on div "Dashboard" at bounding box center [75, 48] width 36 height 8
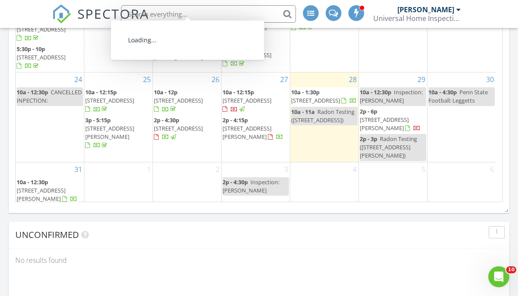
scroll to position [233, 0]
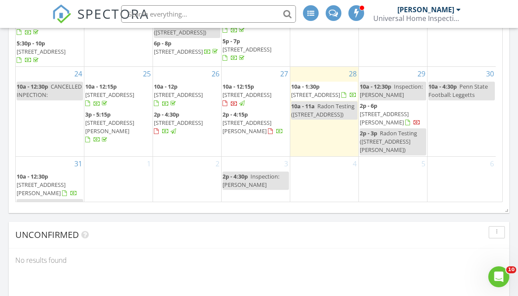
click at [183, 159] on div "2" at bounding box center [187, 192] width 68 height 70
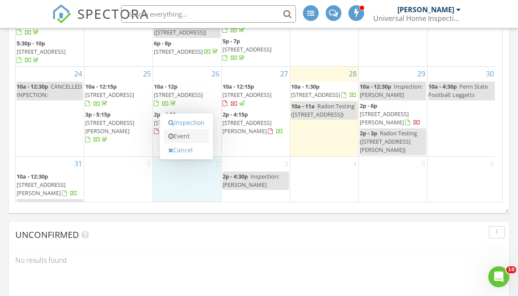
click at [190, 136] on link "Event" at bounding box center [186, 136] width 45 height 14
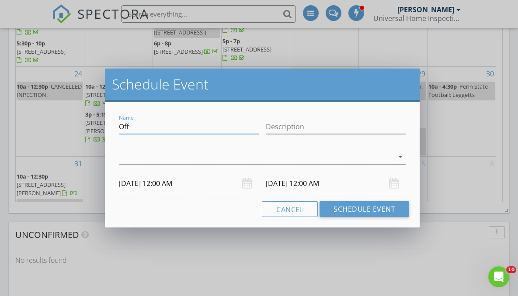
drag, startPoint x: 171, startPoint y: 129, endPoint x: 112, endPoint y: 125, distance: 59.1
click at [112, 125] on div "Name Off Description arrow_drop_down 09/02/2025 12:00 AM 09/03/2025 12:00 AM Ca…" at bounding box center [262, 164] width 314 height 125
type input "Inspection (Paramus)"
click at [163, 183] on input "09/02/2025 12:00 AM" at bounding box center [189, 183] width 140 height 21
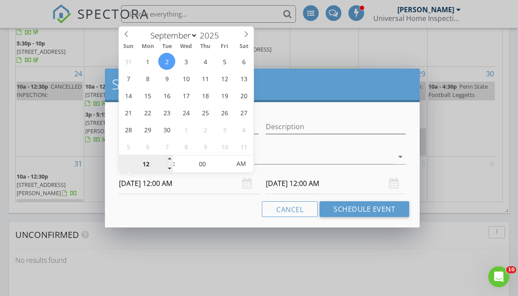
click at [148, 163] on input "12" at bounding box center [146, 163] width 54 height 17
type input "10"
type input "09/02/2025 10:00 AM"
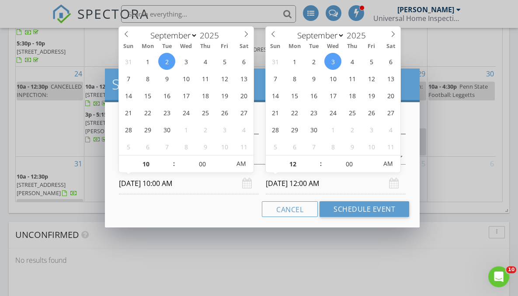
click at [287, 183] on input "09/03/2025 12:00 AM" at bounding box center [336, 183] width 140 height 21
type input "10"
type input "09/02/2025 10:00 AM"
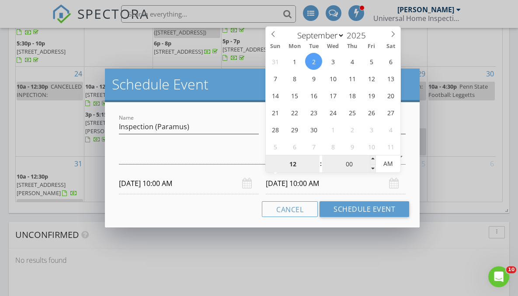
type input "12"
type input "09/02/2025 12:00 AM"
click at [353, 163] on input "00" at bounding box center [349, 163] width 54 height 17
type input "30"
type input "09/02/2025 12:30 PM"
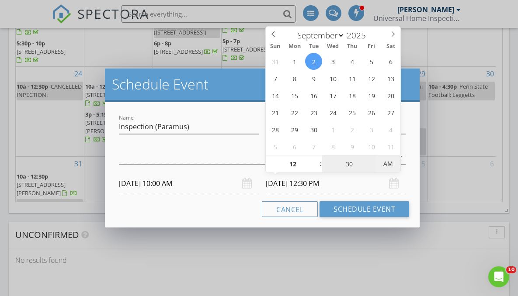
click at [387, 164] on span "AM" at bounding box center [388, 163] width 24 height 17
click at [200, 158] on div at bounding box center [256, 157] width 274 height 14
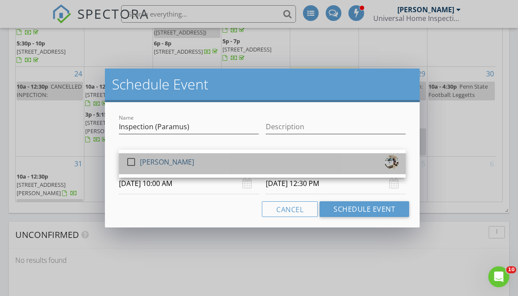
click at [191, 161] on div "check_box_outline_blank Michael Makely" at bounding box center [262, 163] width 273 height 17
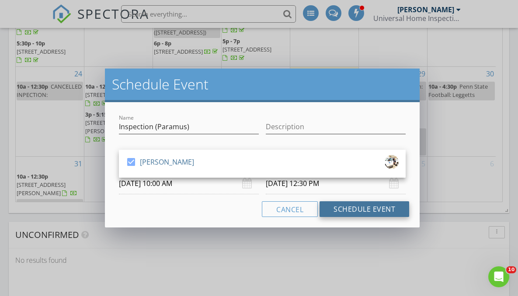
click at [333, 209] on button "Schedule Event" at bounding box center [364, 209] width 90 height 16
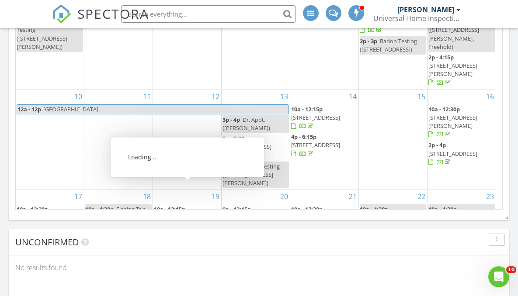
scroll to position [88, 0]
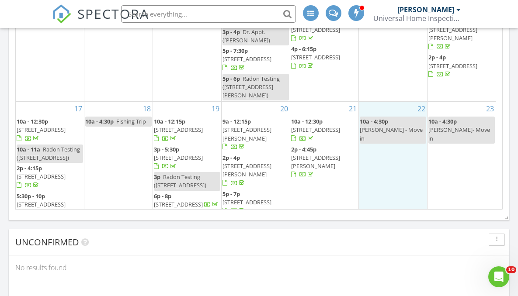
click at [419, 196] on div "22 10a - 4:30p Emilee - Move in" at bounding box center [393, 160] width 68 height 117
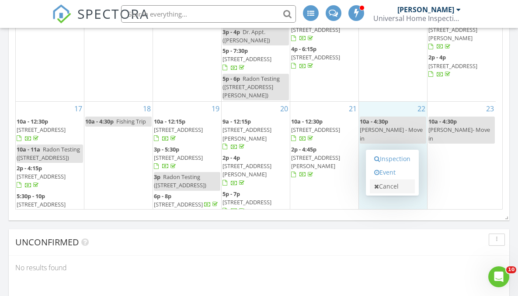
click at [404, 186] on link "Cancel" at bounding box center [391, 187] width 45 height 14
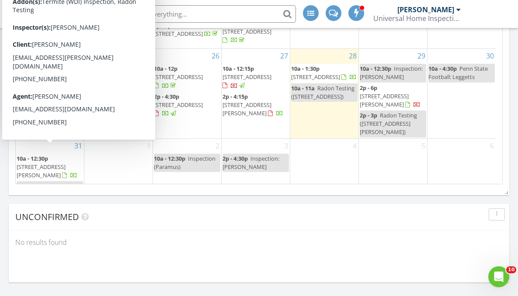
scroll to position [1150, 0]
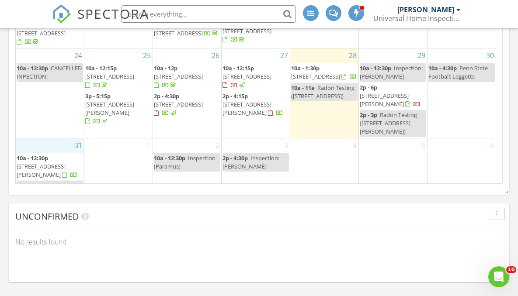
click at [63, 138] on div "31 10a - 12:30p 7 Ross Way, Evesham 08053 10a - 11a Radon Testing (7 Ross Way, …" at bounding box center [50, 173] width 68 height 70
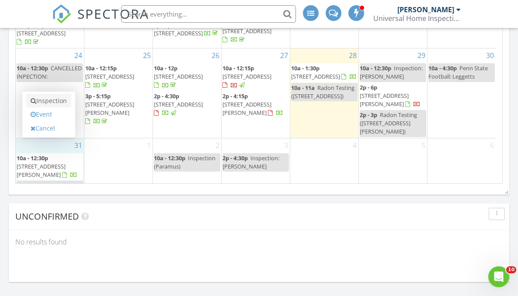
click at [55, 99] on link "Inspection" at bounding box center [48, 101] width 45 height 14
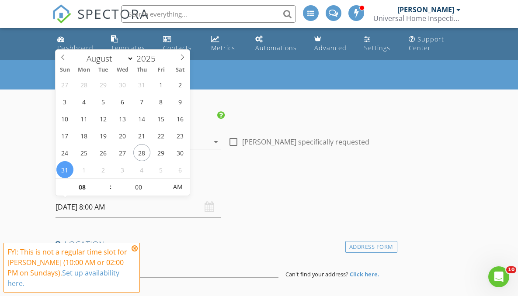
click at [105, 207] on input "[DATE] 8:00 AM" at bounding box center [138, 207] width 166 height 21
click at [286, 196] on div "Date/Time" at bounding box center [224, 187] width 345 height 17
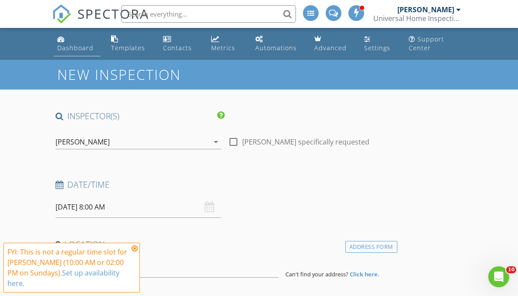
click at [78, 50] on div "Dashboard" at bounding box center [75, 48] width 36 height 8
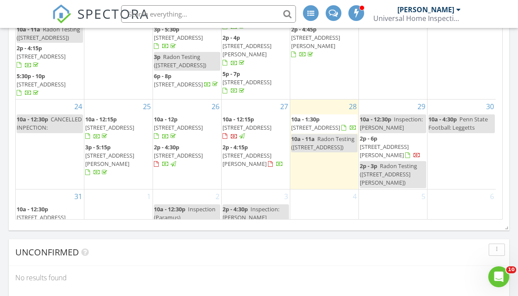
scroll to position [233, 0]
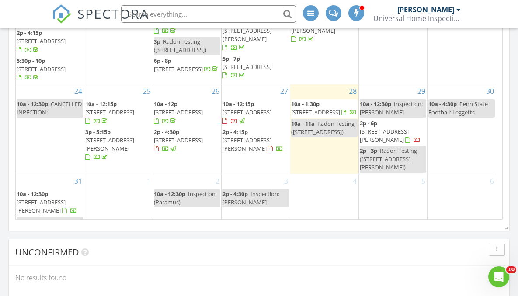
click at [61, 174] on div "31 10a - 12:30p 7 Ross Way, Evesham 08053 10a - 11a Radon Testing (7 Ross Way, …" at bounding box center [50, 209] width 68 height 70
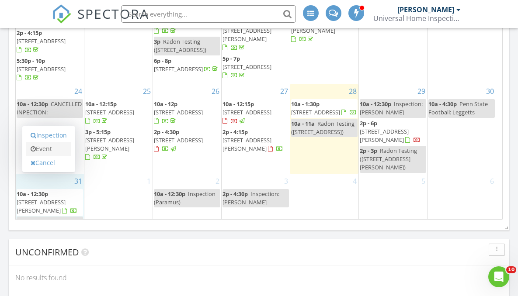
click at [59, 151] on link "Event" at bounding box center [48, 149] width 45 height 14
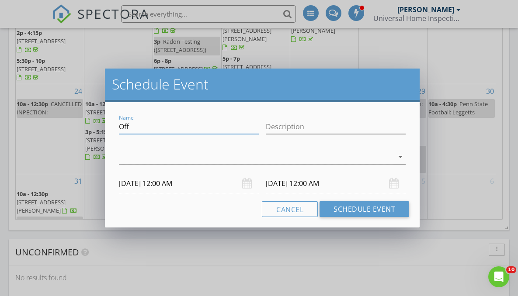
drag, startPoint x: 136, startPoint y: 131, endPoint x: 117, endPoint y: 128, distance: 19.0
click at [117, 128] on div "Name Off" at bounding box center [188, 128] width 147 height 30
type input "Inspection (East Orange)"
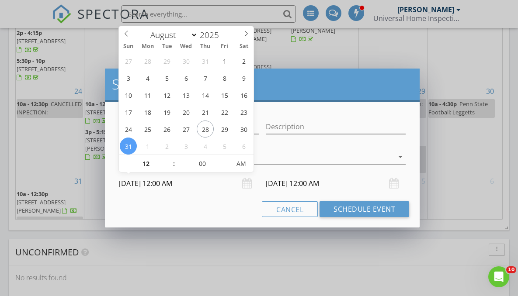
click at [168, 184] on input "08/31/2025 12:00 AM" at bounding box center [189, 183] width 140 height 21
click at [148, 164] on input "12" at bounding box center [146, 163] width 54 height 17
type input "02"
type input "08/31/2025 2:00 PM"
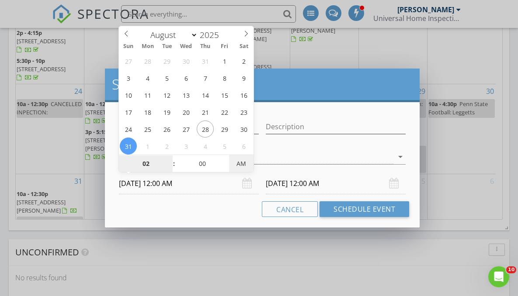
type input "09/01/2025 2:00 PM"
click at [239, 163] on span "PM" at bounding box center [241, 163] width 24 height 17
type input "02"
click at [286, 181] on input "09/01/2025 2:00 PM" at bounding box center [336, 183] width 140 height 21
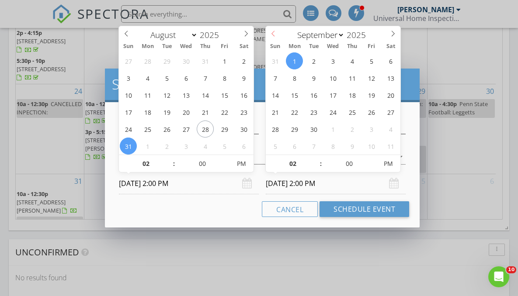
select select "7"
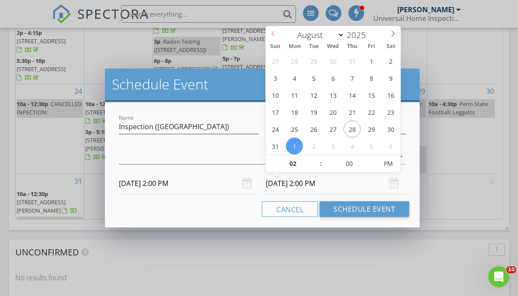
click at [273, 35] on icon at bounding box center [272, 34] width 3 height 6
type input "08/31/2025 2:00 PM"
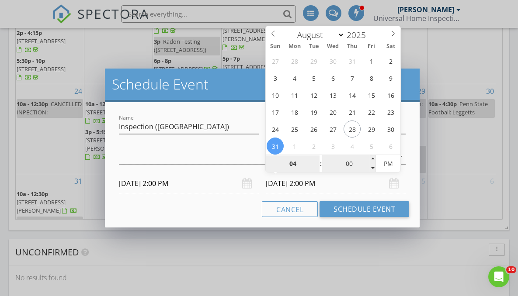
type input "04"
type input "08/31/2025 4:00 PM"
click at [350, 165] on input "00" at bounding box center [349, 163] width 54 height 17
type input "30"
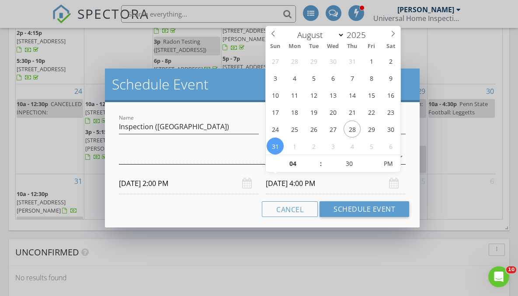
click at [180, 159] on div at bounding box center [256, 157] width 274 height 14
type input "08/31/2025 4:30 PM"
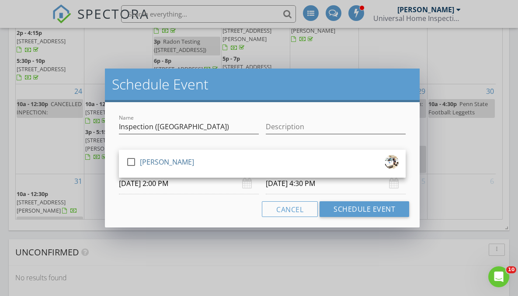
click at [180, 159] on div "[PERSON_NAME]" at bounding box center [167, 162] width 54 height 14
click at [380, 208] on button "Schedule Event" at bounding box center [364, 209] width 90 height 16
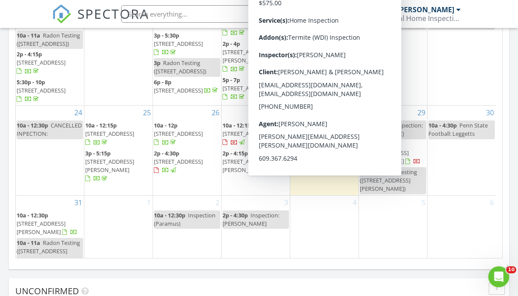
scroll to position [252, 0]
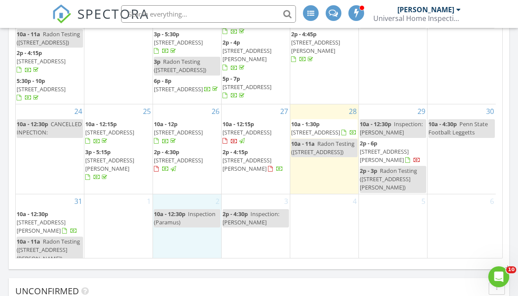
click at [167, 242] on div "2 10a - 12:30p Inspection (Paramus)" at bounding box center [187, 238] width 68 height 89
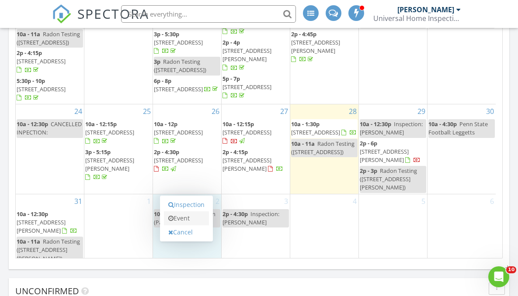
click at [189, 218] on link "Event" at bounding box center [186, 218] width 45 height 14
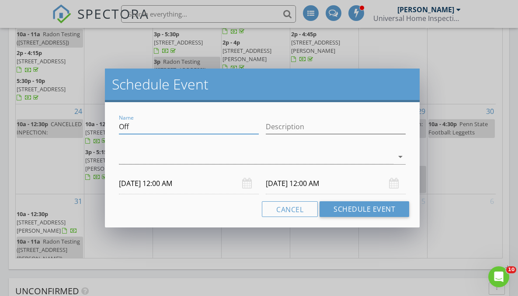
drag, startPoint x: 148, startPoint y: 131, endPoint x: 111, endPoint y: 126, distance: 36.9
click at [111, 126] on div "Name Off Description arrow_drop_down 09/02/2025 12:00 AM 09/03/2025 12:00 AM Ca…" at bounding box center [262, 164] width 314 height 125
type input "Inspection (Paterson)"
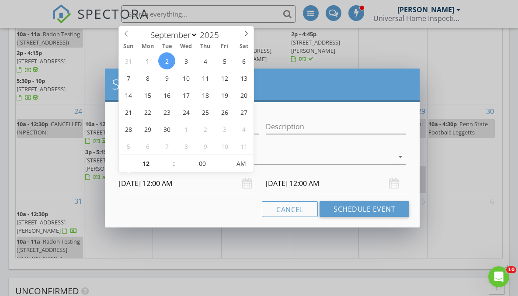
click at [165, 184] on input "09/02/2025 12:00 AM" at bounding box center [189, 183] width 140 height 21
click at [149, 163] on input "12" at bounding box center [146, 163] width 54 height 17
type input "03"
type input "09/02/2025 3:00 AM"
click at [202, 163] on input "00" at bounding box center [202, 163] width 54 height 17
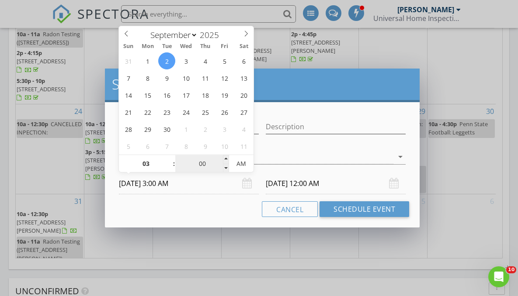
type input "09/03/2025 3:00 AM"
type input "30"
type input "09/02/2025 3:30 PM"
type input "09/03/2025 3:30 PM"
click at [239, 165] on span "AM" at bounding box center [241, 163] width 24 height 17
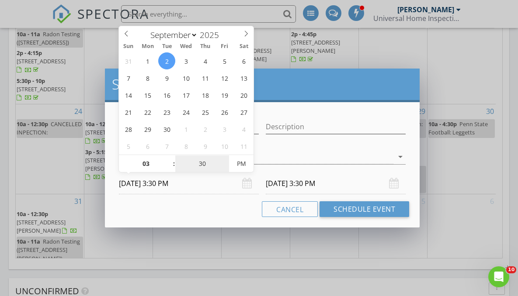
type input "30"
click at [301, 185] on input "09/03/2025 3:30 PM" at bounding box center [336, 183] width 140 height 21
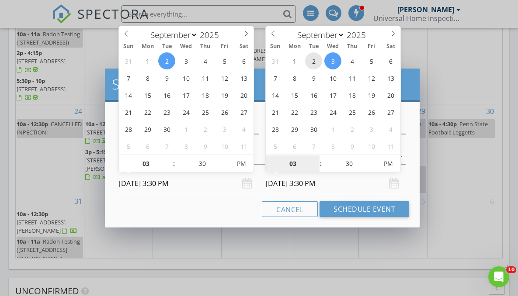
type input "09/02/2025 3:30 PM"
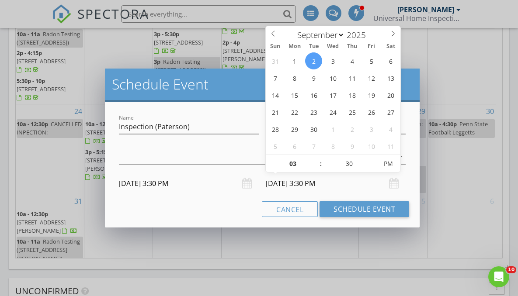
click at [292, 186] on input "09/02/2025 3:30 PM" at bounding box center [336, 183] width 140 height 21
click at [292, 162] on input "03" at bounding box center [293, 163] width 54 height 17
type input "05"
click at [228, 157] on div at bounding box center [256, 157] width 274 height 14
type input "09/02/2025 5:30 PM"
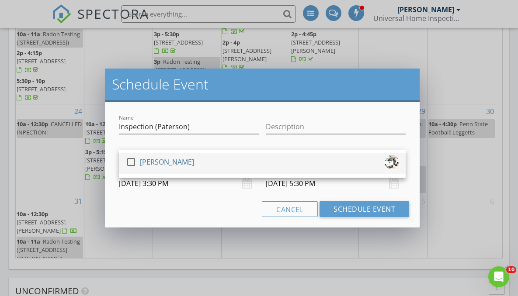
click at [190, 161] on div "check_box_outline_blank Michael Makely" at bounding box center [262, 163] width 273 height 17
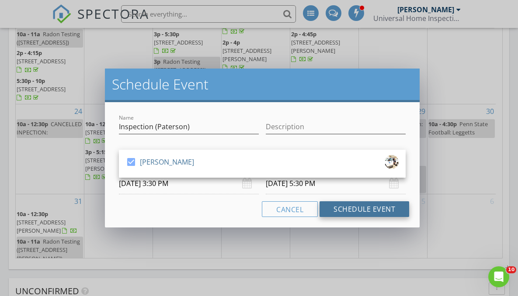
click at [355, 202] on button "Schedule Event" at bounding box center [364, 209] width 90 height 16
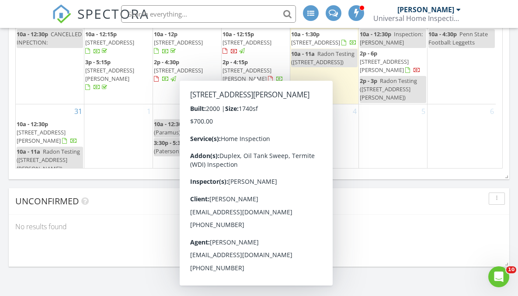
scroll to position [1157, 0]
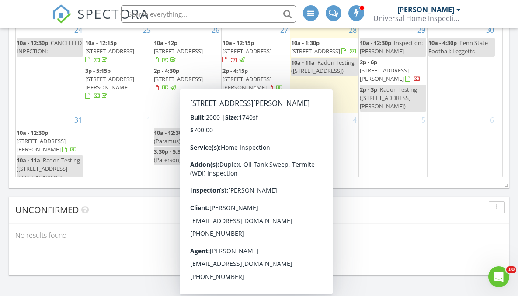
click at [394, 121] on div "5" at bounding box center [393, 157] width 68 height 89
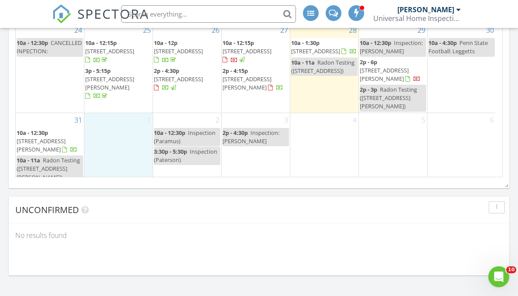
click at [116, 136] on div "1" at bounding box center [118, 157] width 68 height 89
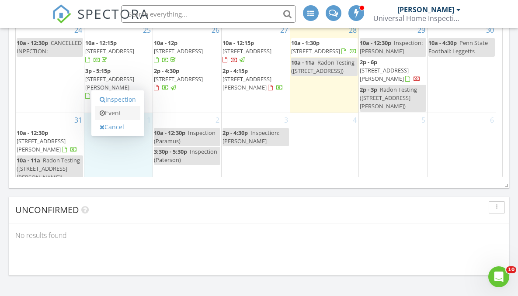
click at [115, 117] on link "Event" at bounding box center [117, 113] width 45 height 14
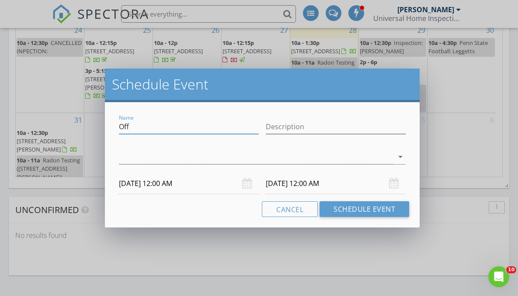
drag, startPoint x: 135, startPoint y: 126, endPoint x: 109, endPoint y: 126, distance: 26.2
click at [109, 126] on div "Name Off Description arrow_drop_down 09/01/2025 12:00 AM 09/02/2025 12:00 AM Ca…" at bounding box center [262, 164] width 314 height 125
type input "Labor Day (Off)"
click at [152, 184] on input "09/01/2025 12:00 AM" at bounding box center [189, 183] width 140 height 21
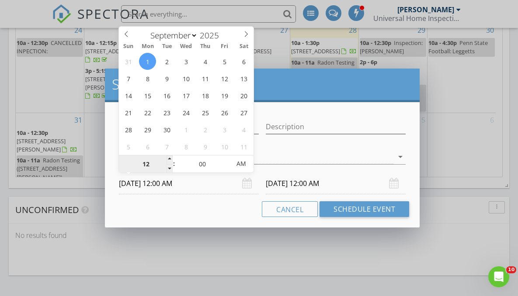
click at [148, 164] on input "12" at bounding box center [146, 163] width 54 height 17
type input "10"
type input "09/01/2025 10:00 AM"
click at [304, 181] on input "09/02/2025 12:00 AM" at bounding box center [336, 183] width 140 height 21
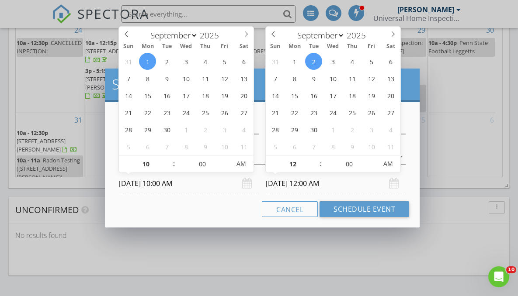
type input "10"
type input "09/01/2025 10:00 AM"
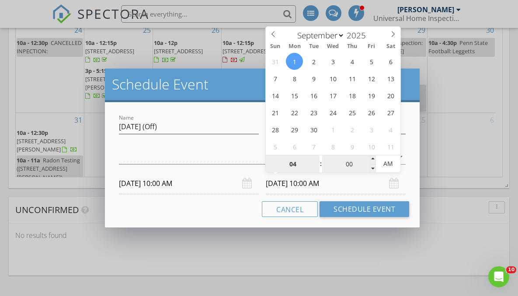
type input "04"
type input "09/01/2025 4:00 AM"
click at [350, 162] on input "00" at bounding box center [349, 163] width 54 height 17
type input "30"
type input "09/01/2025 4:30 PM"
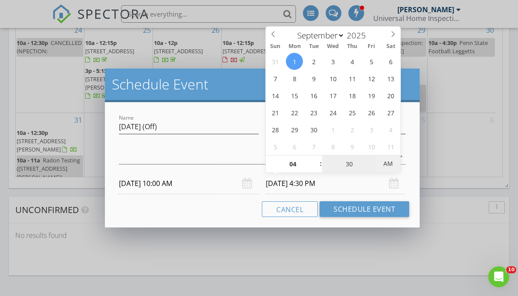
click at [389, 162] on span "AM" at bounding box center [388, 163] width 24 height 17
click at [194, 158] on div at bounding box center [256, 157] width 274 height 14
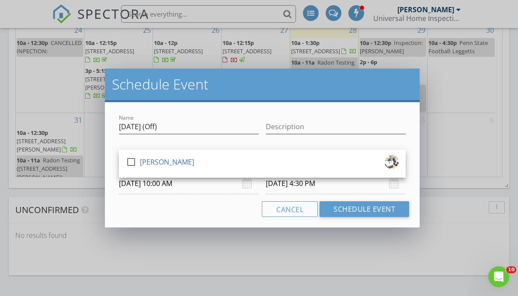
click at [194, 158] on div "check_box_outline_blank Michael Makely" at bounding box center [262, 163] width 273 height 17
click at [363, 207] on button "Schedule Event" at bounding box center [364, 209] width 90 height 16
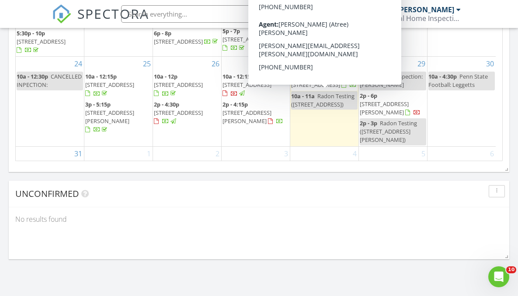
scroll to position [151, 0]
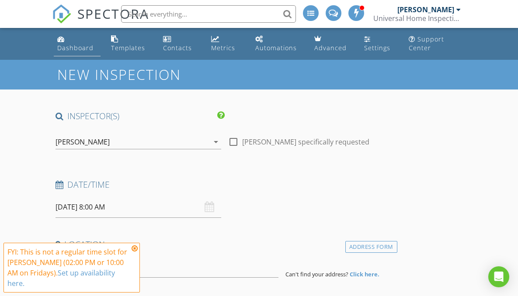
click at [81, 45] on div "Dashboard" at bounding box center [75, 48] width 36 height 8
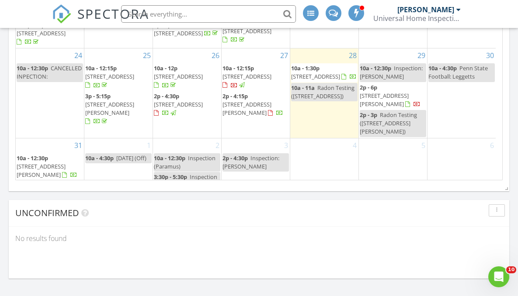
scroll to position [231, 0]
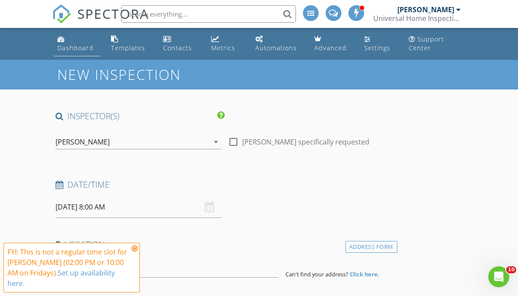
click at [81, 45] on div "Dashboard" at bounding box center [75, 48] width 36 height 8
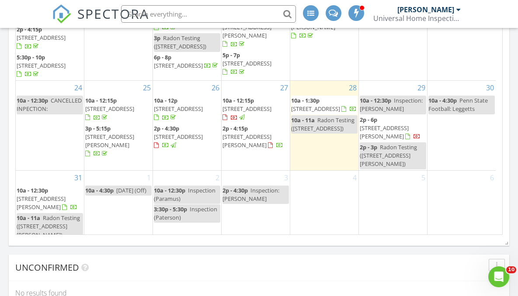
scroll to position [1106, 0]
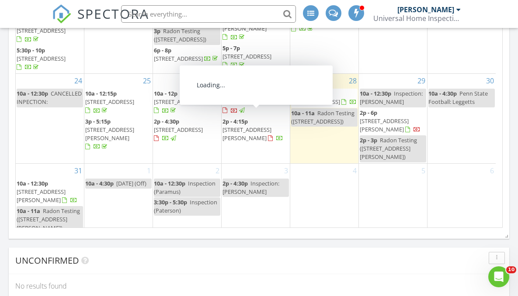
click at [250, 126] on span "[STREET_ADDRESS][PERSON_NAME]" at bounding box center [246, 134] width 49 height 16
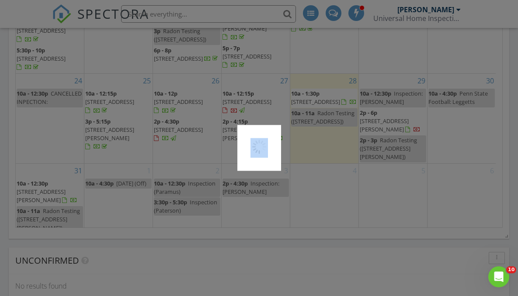
click at [250, 117] on div at bounding box center [259, 148] width 518 height 296
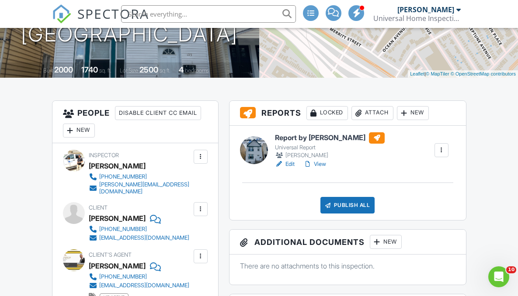
click at [318, 138] on h6 "Report by Mike Makely" at bounding box center [330, 137] width 110 height 11
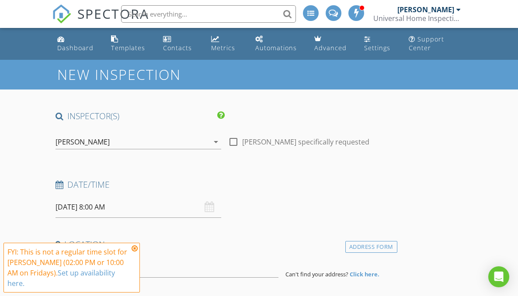
click at [135, 249] on icon at bounding box center [134, 248] width 6 height 7
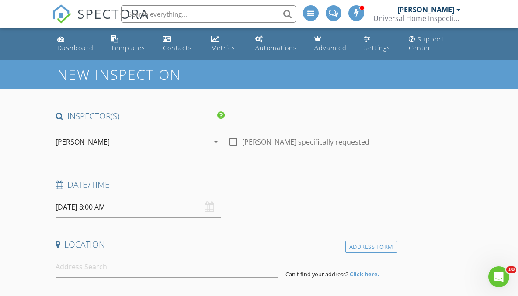
click at [75, 49] on div "Dashboard" at bounding box center [75, 48] width 36 height 8
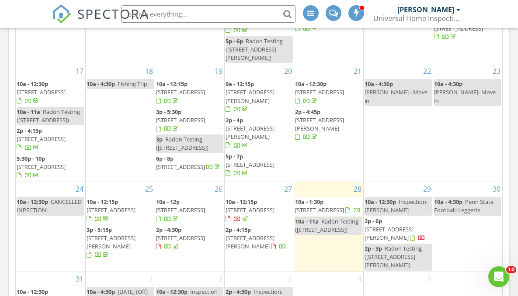
scroll to position [252, 0]
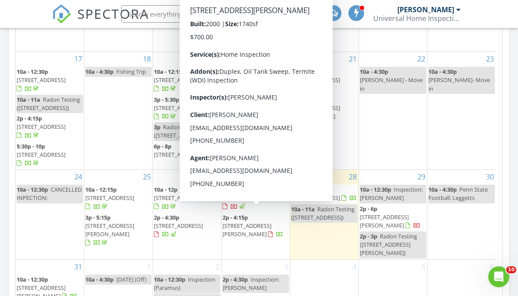
click at [252, 222] on span "123 Custer Ave, Jersey City 07305" at bounding box center [246, 230] width 49 height 16
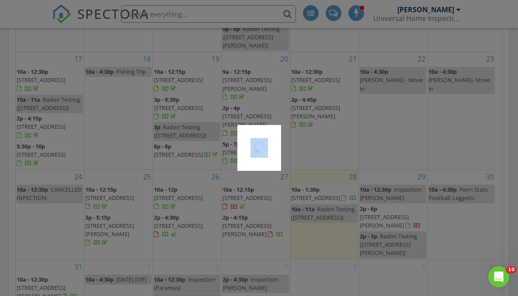
click at [252, 215] on div at bounding box center [259, 148] width 518 height 296
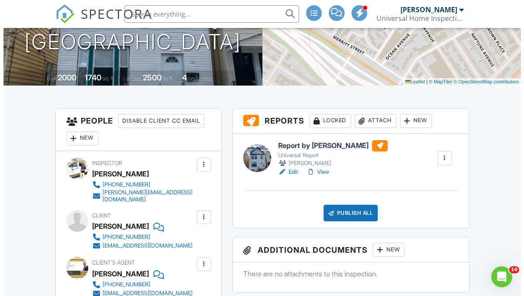
scroll to position [156, 0]
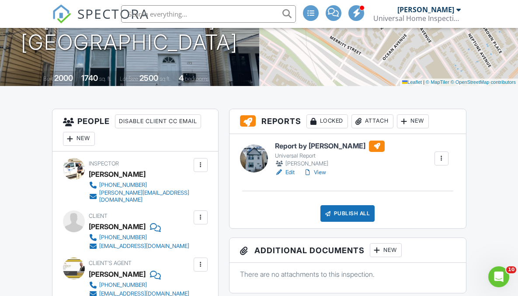
click at [380, 123] on div "Attach" at bounding box center [372, 121] width 42 height 14
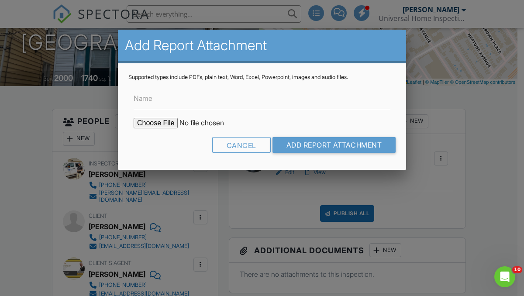
click at [161, 122] on input "file" at bounding box center [208, 123] width 148 height 10
type input "C:\fakepath\123 Custer Ave. (UST) sweep.docx"
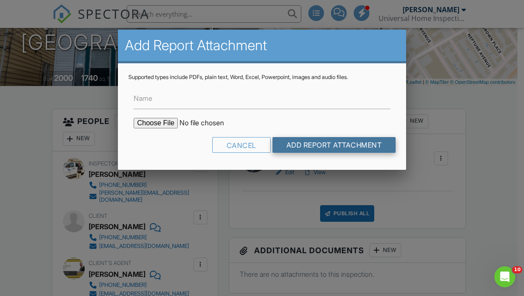
click at [330, 144] on input "Add Report Attachment" at bounding box center [335, 145] width 124 height 16
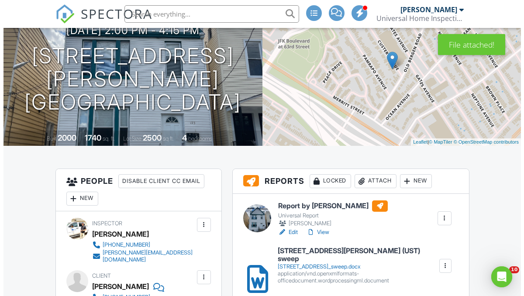
scroll to position [182, 0]
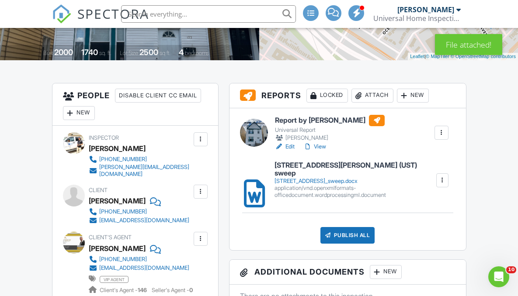
click at [370, 95] on div "Attach" at bounding box center [372, 96] width 42 height 14
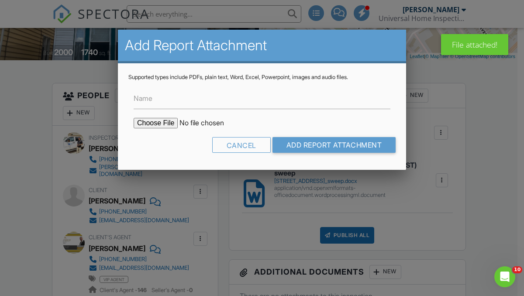
click at [170, 122] on input "file" at bounding box center [208, 123] width 148 height 10
type input "C:\fakepath\123 Custer Ave. (WDI) Report.pdf"
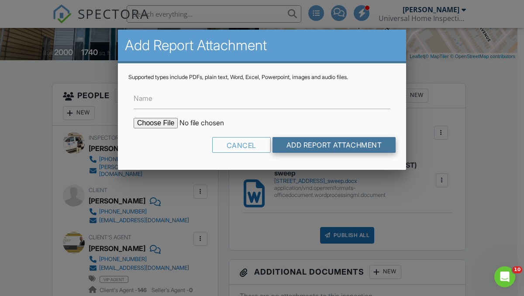
click at [333, 142] on input "Add Report Attachment" at bounding box center [335, 145] width 124 height 16
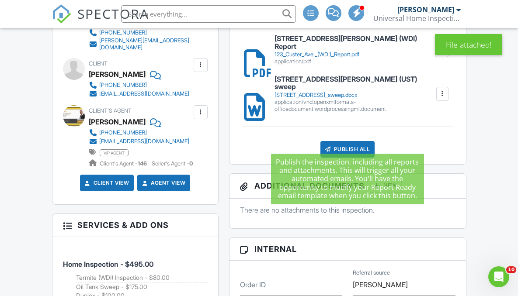
click at [345, 141] on div "Publish All" at bounding box center [347, 149] width 55 height 17
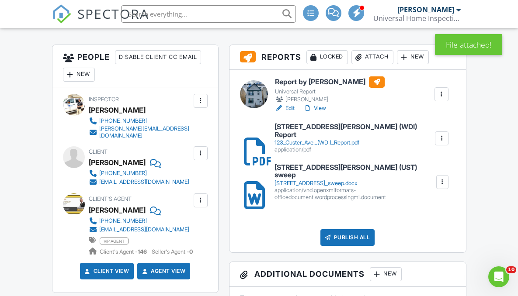
scroll to position [220, 0]
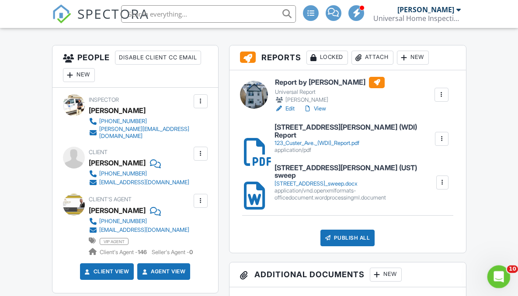
click at [496, 273] on icon "Open Intercom Messenger" at bounding box center [497, 276] width 14 height 14
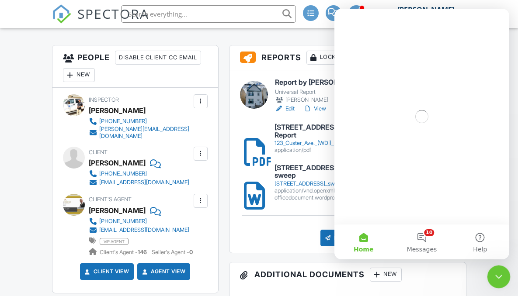
scroll to position [0, 0]
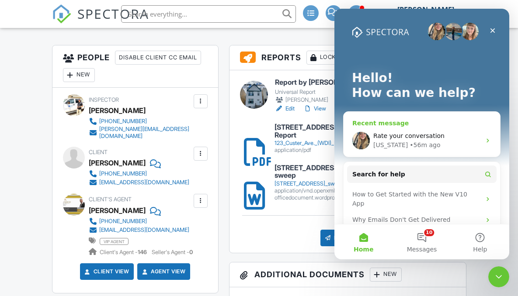
click at [394, 142] on div "[US_STATE]" at bounding box center [390, 145] width 35 height 9
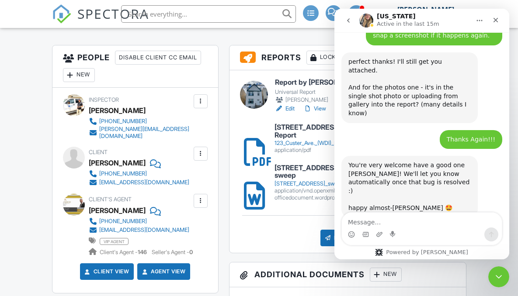
scroll to position [2942, 0]
click at [376, 222] on textarea "Message…" at bounding box center [422, 220] width 160 height 15
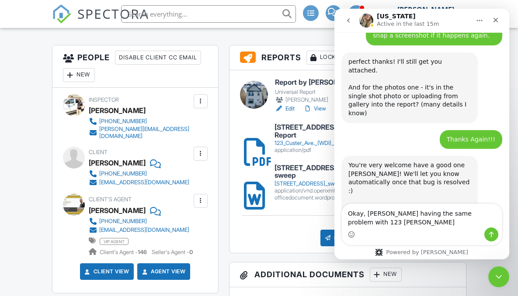
scroll to position [2951, 0]
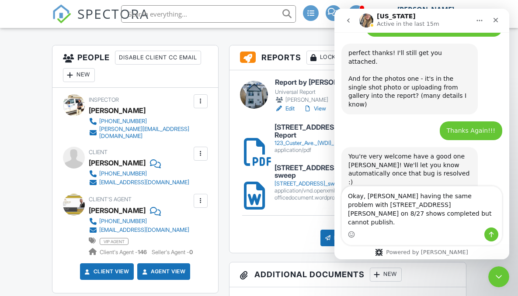
type textarea "Okay, [PERSON_NAME] having the same problem with [STREET_ADDRESS][PERSON_NAME] …"
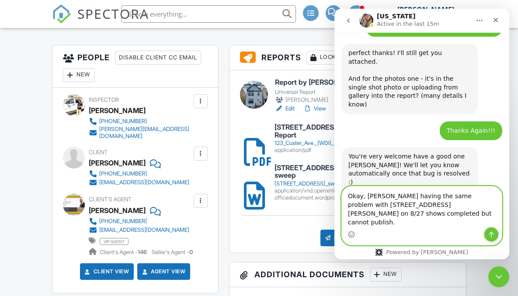
click at [488, 236] on icon "Send a message…" at bounding box center [490, 234] width 7 height 7
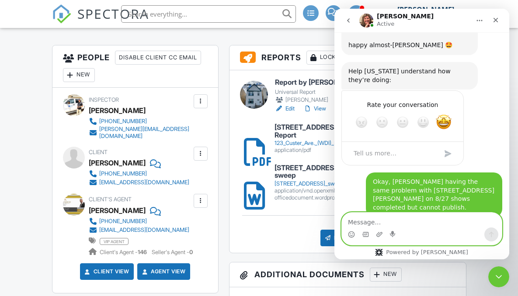
scroll to position [3105, 0]
